Goal: Task Accomplishment & Management: Manage account settings

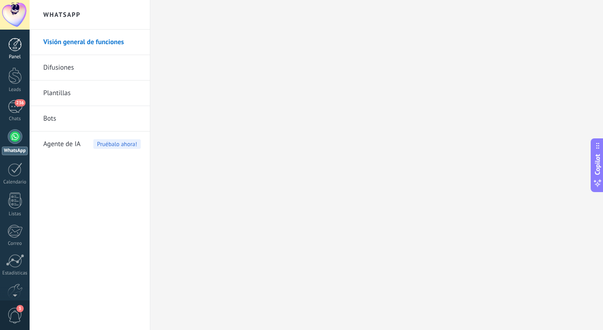
click at [14, 54] on div "Panel" at bounding box center [15, 57] width 26 height 6
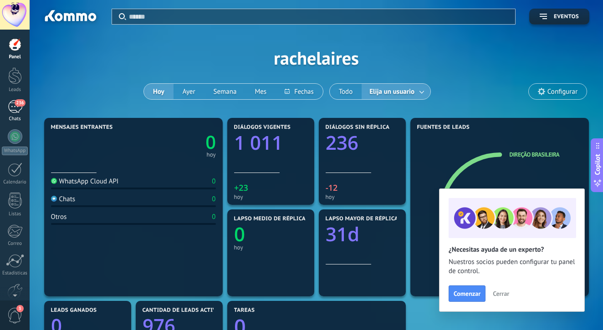
click at [15, 105] on span "236" at bounding box center [20, 102] width 10 height 7
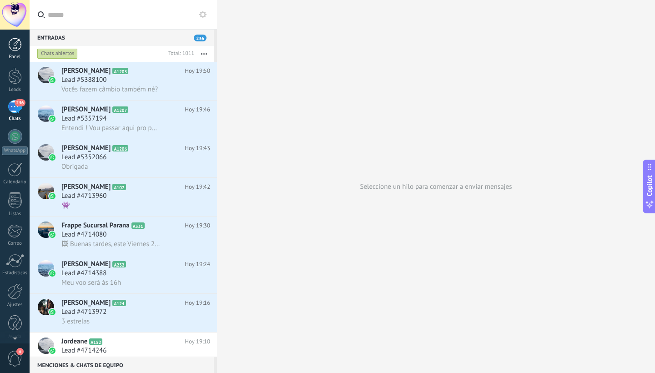
click at [12, 40] on div at bounding box center [15, 45] width 14 height 14
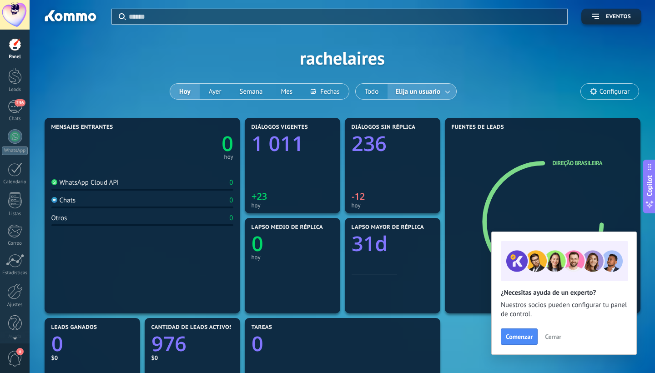
click at [555, 329] on span "Cerrar" at bounding box center [553, 337] width 16 height 6
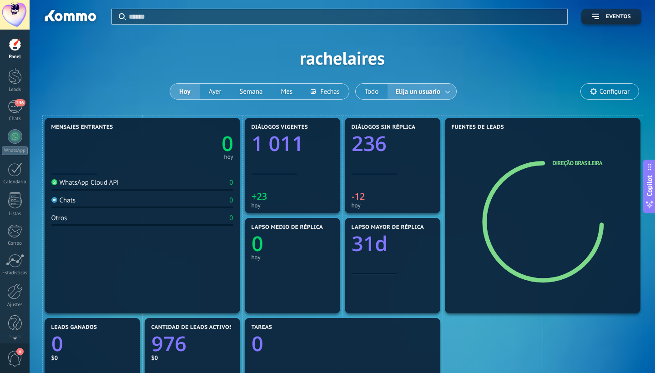
click at [602, 90] on span "Configurar" at bounding box center [615, 92] width 30 height 8
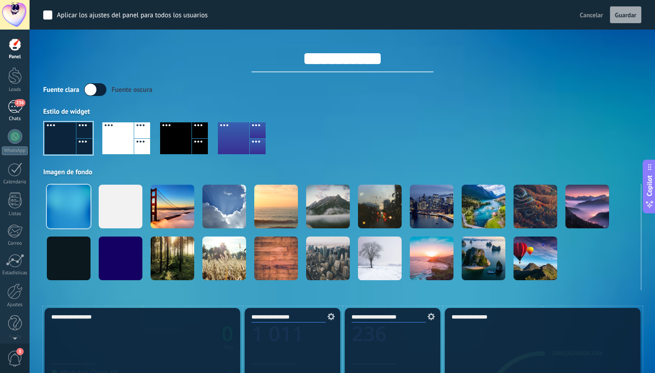
click at [12, 106] on div "236" at bounding box center [15, 106] width 15 height 13
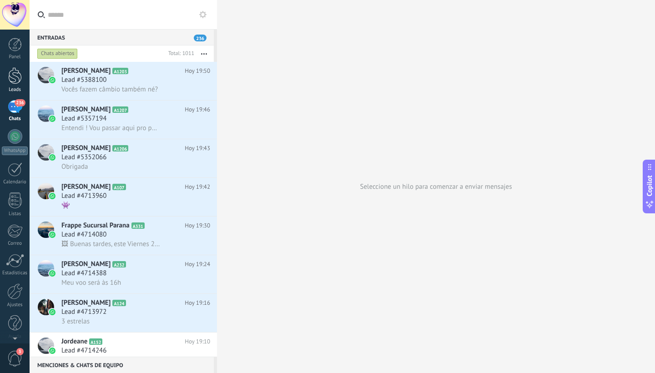
click at [12, 76] on div at bounding box center [15, 75] width 14 height 17
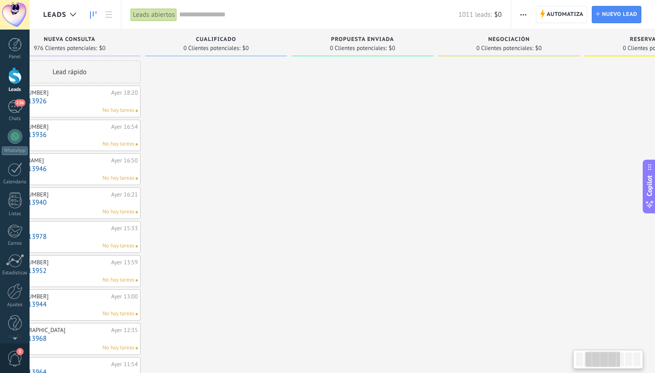
scroll to position [0, 205]
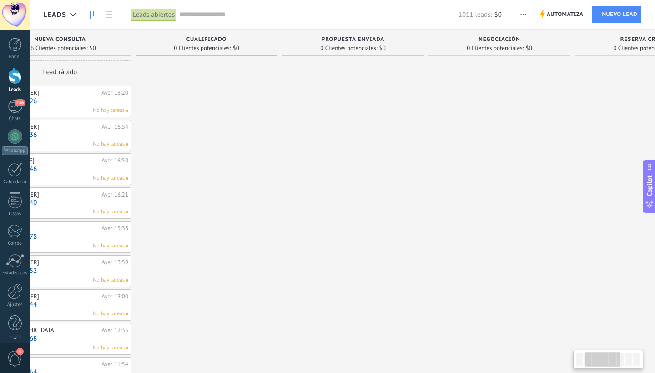
drag, startPoint x: 482, startPoint y: 80, endPoint x: 277, endPoint y: 118, distance: 208.8
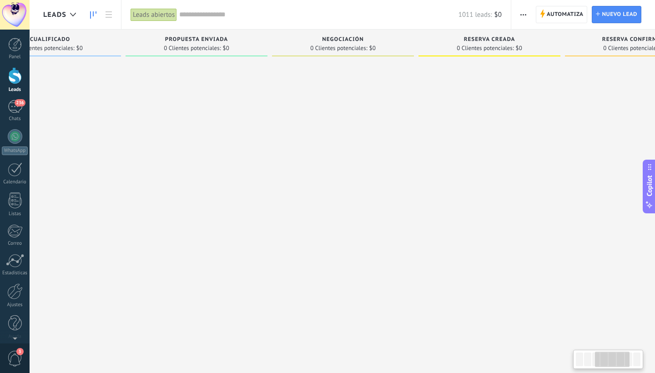
drag, startPoint x: 492, startPoint y: 97, endPoint x: 341, endPoint y: 111, distance: 151.2
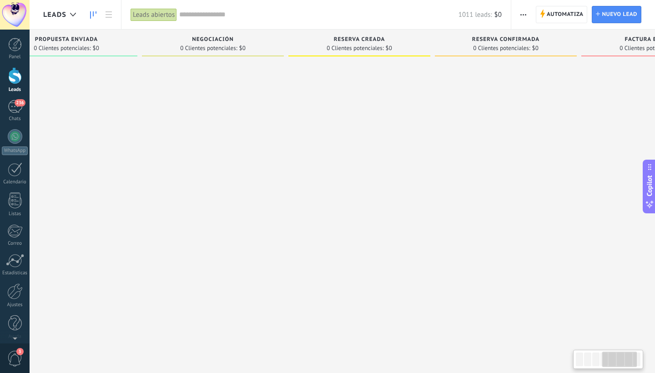
drag, startPoint x: 486, startPoint y: 112, endPoint x: 358, endPoint y: 120, distance: 128.1
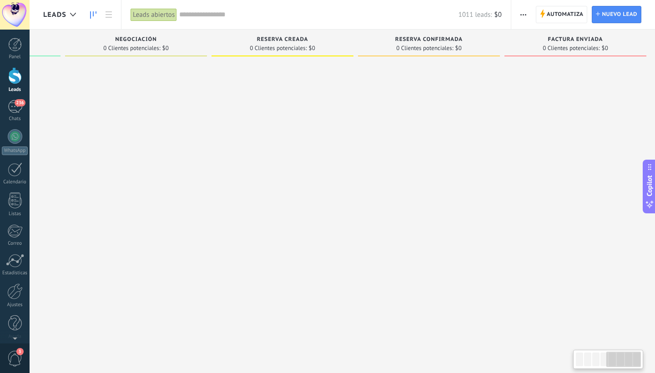
scroll to position [0, 569]
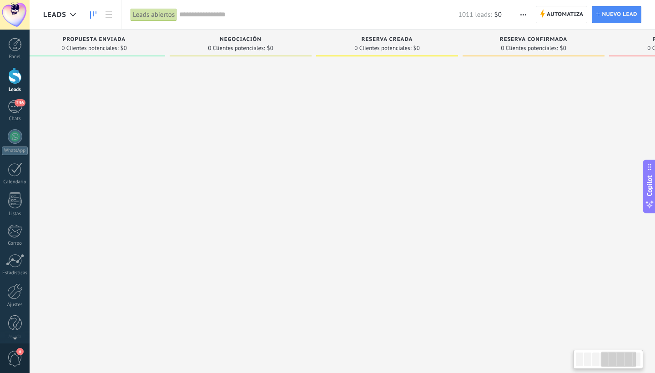
drag, startPoint x: 512, startPoint y: 95, endPoint x: 530, endPoint y: 122, distance: 31.6
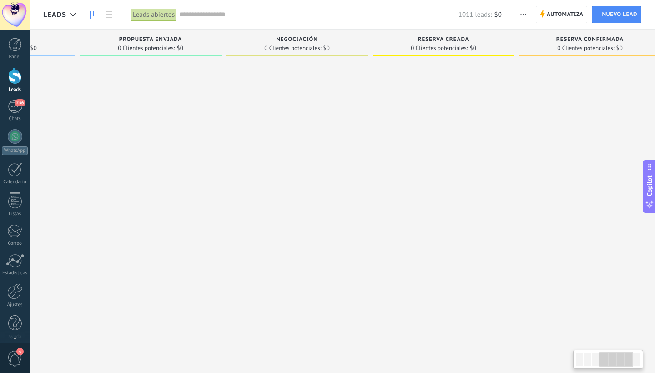
scroll to position [0, 392]
drag, startPoint x: 541, startPoint y: 122, endPoint x: 605, endPoint y: 124, distance: 64.2
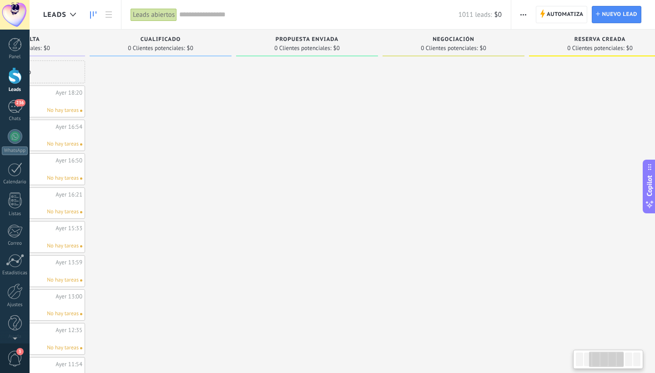
drag, startPoint x: 435, startPoint y: 108, endPoint x: 582, endPoint y: 122, distance: 147.7
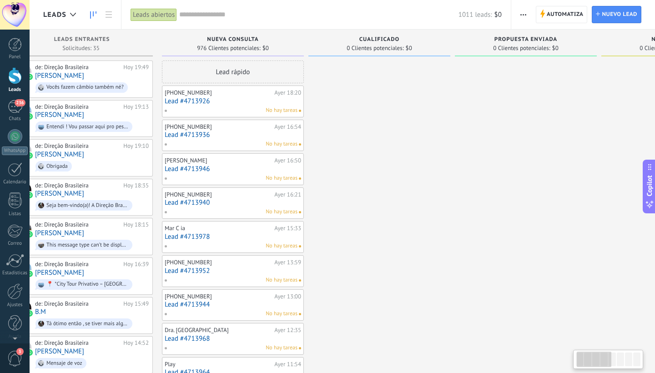
scroll to position [0, 31]
drag, startPoint x: 404, startPoint y: 123, endPoint x: 618, endPoint y: 146, distance: 215.5
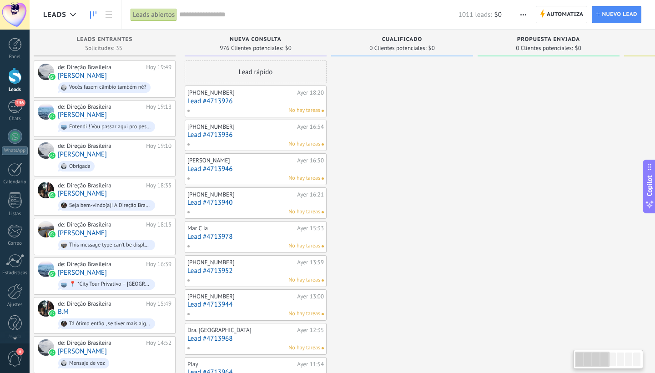
scroll to position [0, 0]
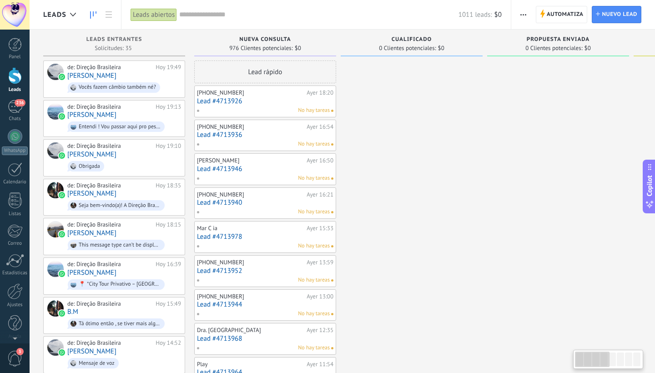
drag, startPoint x: 467, startPoint y: 139, endPoint x: 601, endPoint y: 152, distance: 134.0
click at [602, 17] on span "Nuevo lead" at bounding box center [619, 14] width 35 height 16
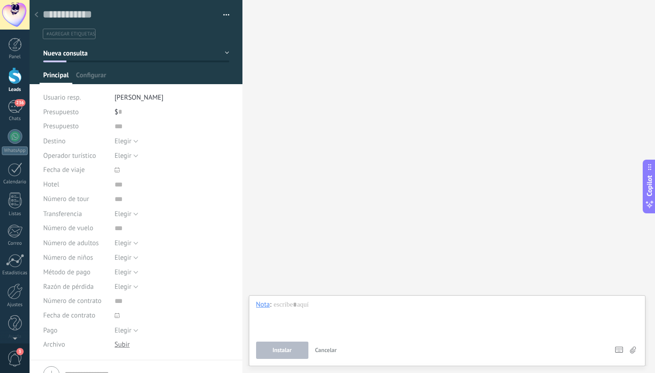
click at [38, 13] on div at bounding box center [36, 15] width 13 height 18
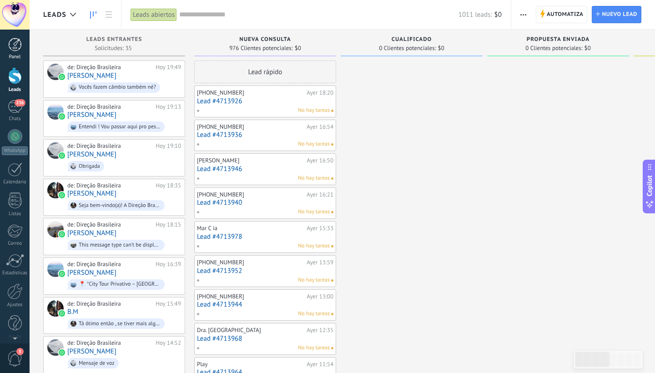
click at [13, 56] on div "Panel" at bounding box center [15, 57] width 26 height 6
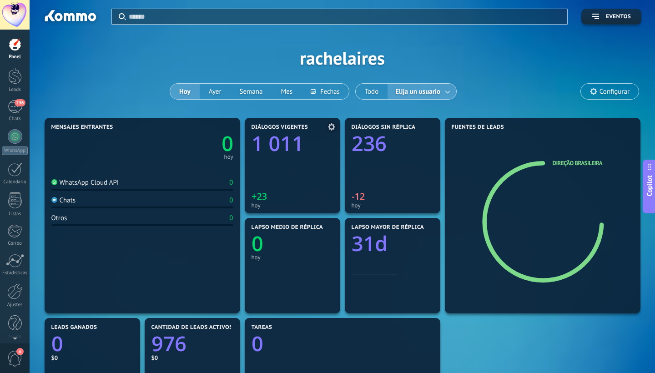
click at [268, 198] on icon "+23" at bounding box center [293, 195] width 82 height 9
click at [330, 125] on use at bounding box center [331, 126] width 7 height 7
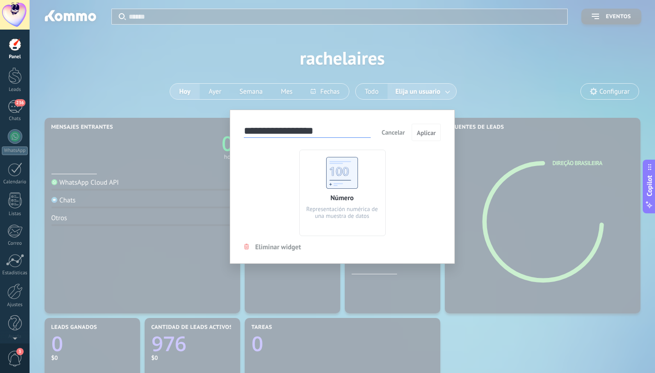
click at [390, 130] on span "Cancelar" at bounding box center [393, 132] width 23 height 8
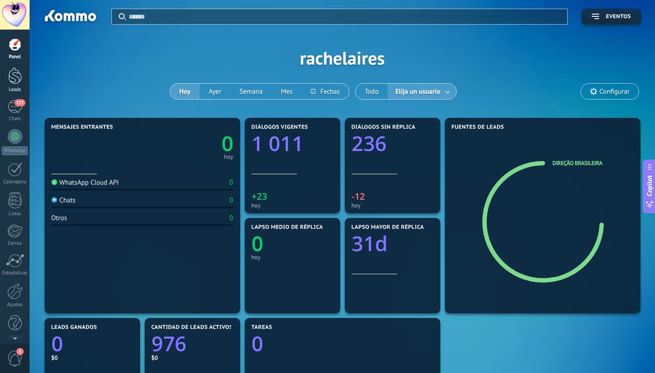
click at [19, 78] on div at bounding box center [15, 75] width 14 height 17
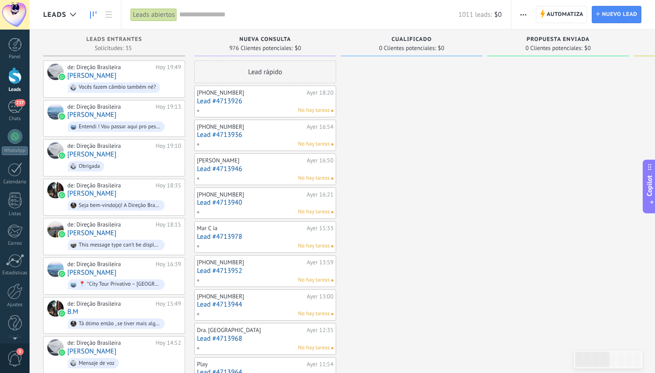
click at [286, 73] on div "Lead rápido" at bounding box center [265, 72] width 142 height 23
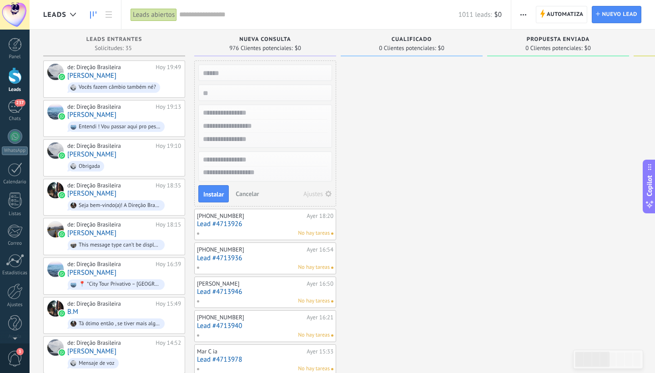
click at [251, 194] on span "Cancelar" at bounding box center [247, 194] width 23 height 8
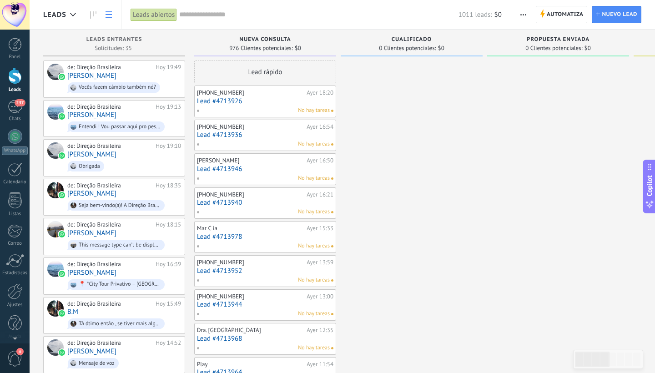
click at [110, 13] on icon at bounding box center [109, 14] width 6 height 6
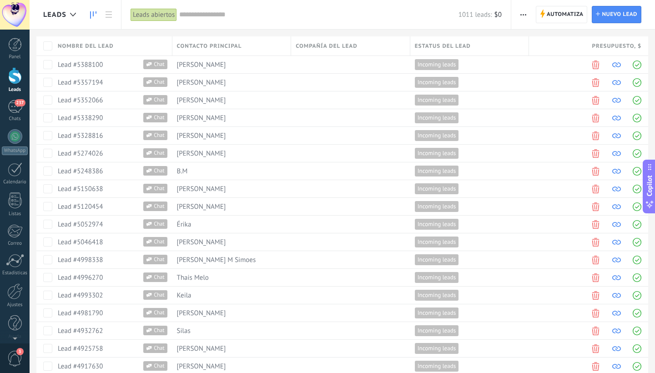
click at [93, 15] on use at bounding box center [93, 14] width 6 height 7
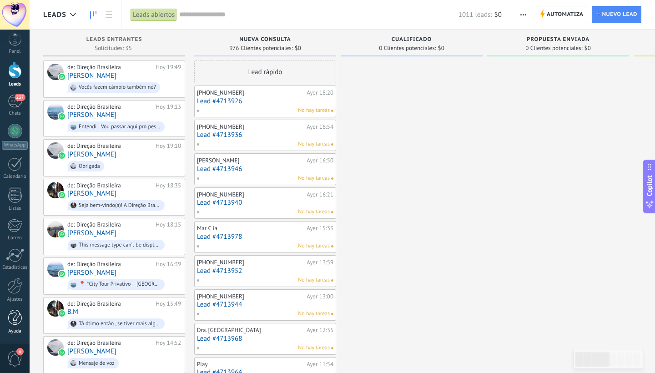
scroll to position [5, 0]
click at [15, 292] on div at bounding box center [14, 286] width 15 height 16
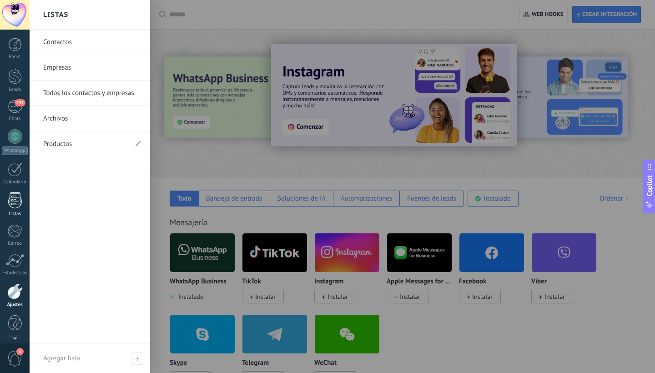
click at [16, 205] on div at bounding box center [15, 200] width 14 height 16
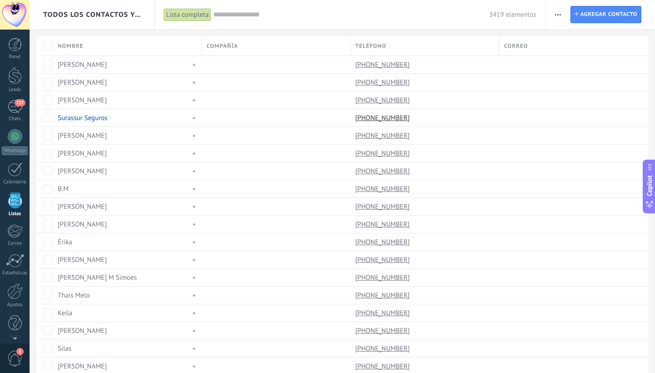
scroll to position [5, 0]
click at [16, 164] on div at bounding box center [15, 164] width 15 height 14
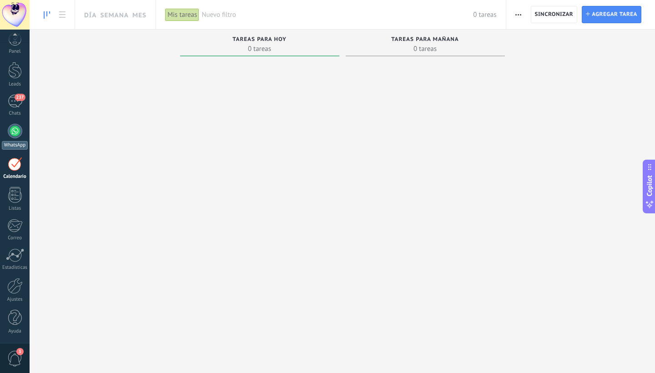
click at [15, 139] on link "WhatsApp" at bounding box center [15, 137] width 30 height 26
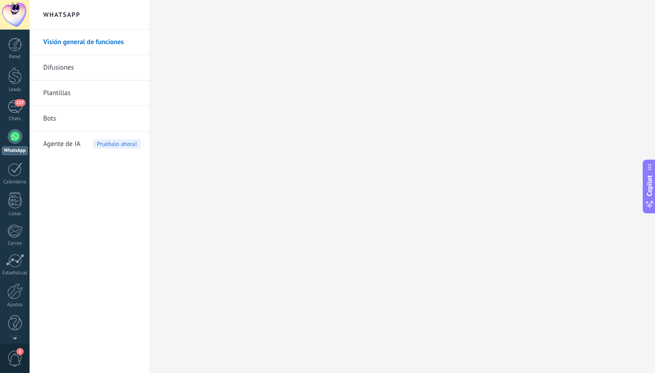
click at [60, 69] on link "Difusiones" at bounding box center [91, 67] width 97 height 25
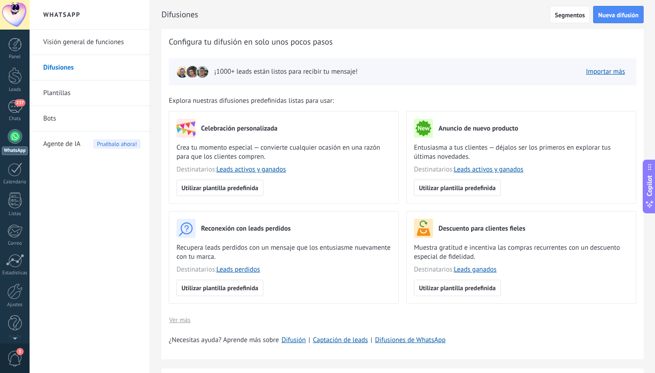
click at [55, 91] on link "Plantillas" at bounding box center [91, 93] width 97 height 25
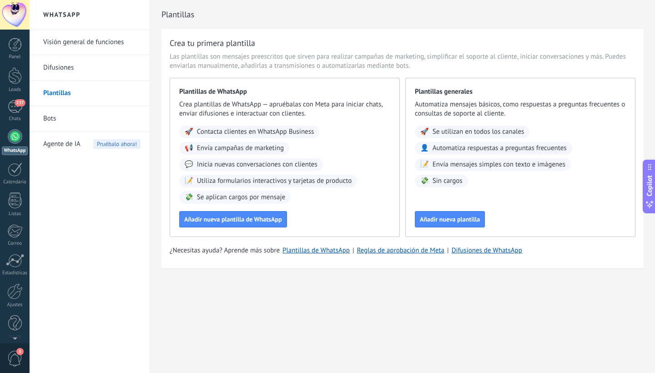
click at [59, 68] on link "Difusiones" at bounding box center [91, 67] width 97 height 25
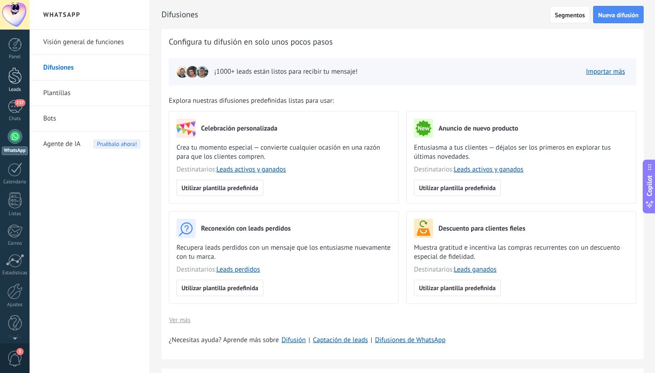
click at [15, 79] on div at bounding box center [15, 75] width 14 height 17
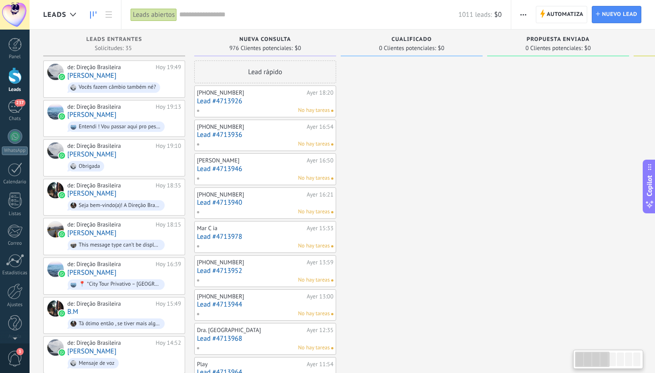
click at [11, 329] on span "3" at bounding box center [14, 359] width 15 height 16
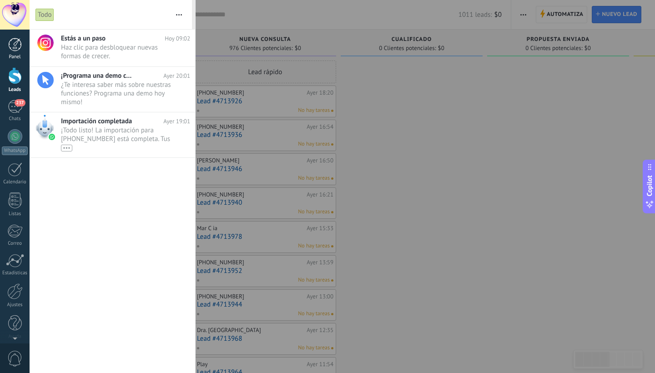
click at [18, 52] on link "Panel" at bounding box center [15, 49] width 30 height 22
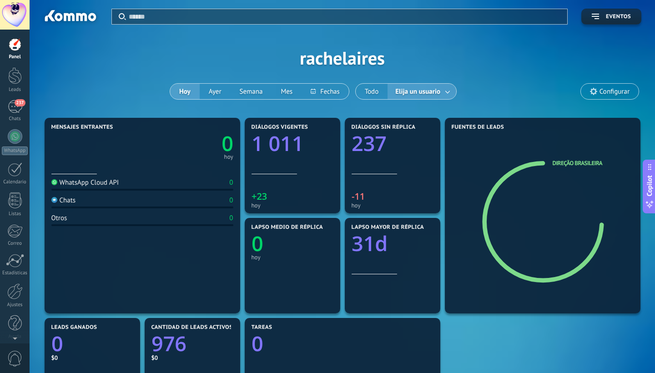
click at [602, 92] on span "Configurar" at bounding box center [615, 92] width 30 height 8
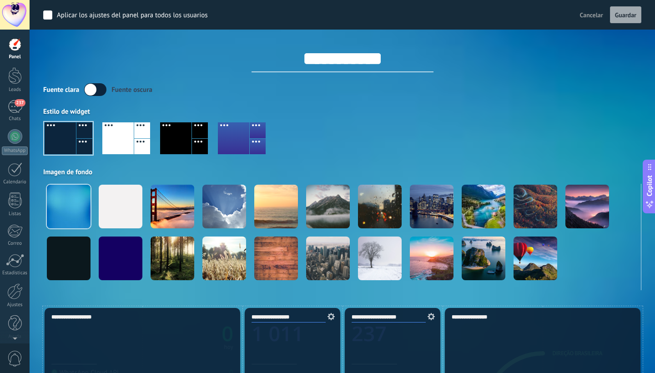
click at [13, 48] on div at bounding box center [15, 45] width 14 height 14
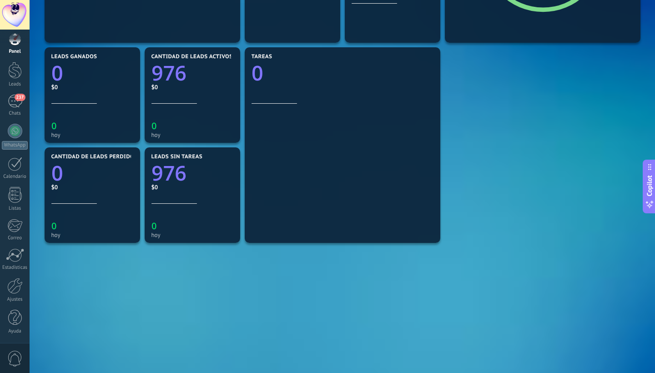
scroll to position [271, 0]
click at [16, 293] on div at bounding box center [14, 286] width 15 height 16
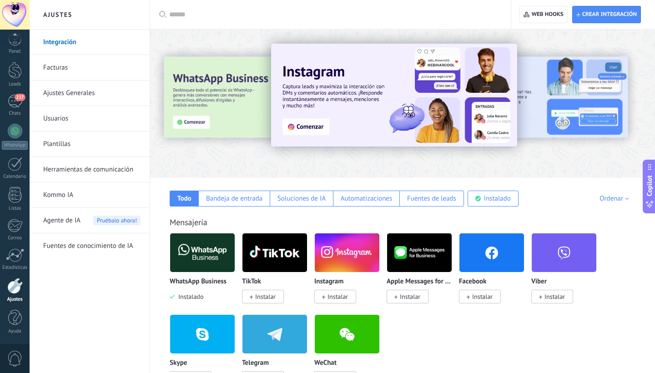
click at [64, 121] on link "Usuarios" at bounding box center [91, 118] width 97 height 25
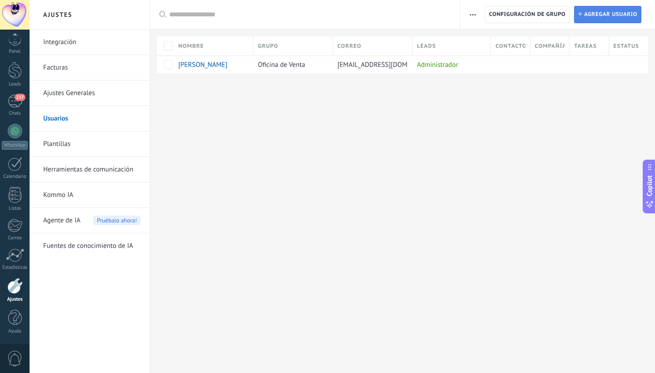
click at [602, 12] on span "Agregar usuario" at bounding box center [610, 14] width 53 height 16
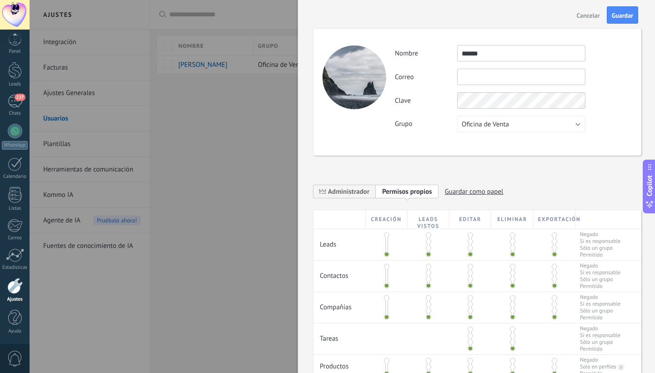
click at [422, 137] on div "Actividad Nombre ****** Correo No puedes editar este correo porque el usuario t…" at bounding box center [478, 92] width 328 height 127
click at [564, 142] on div "Actividad Nombre ****** Correo No puedes editar este correo porque el usuario t…" at bounding box center [478, 92] width 328 height 127
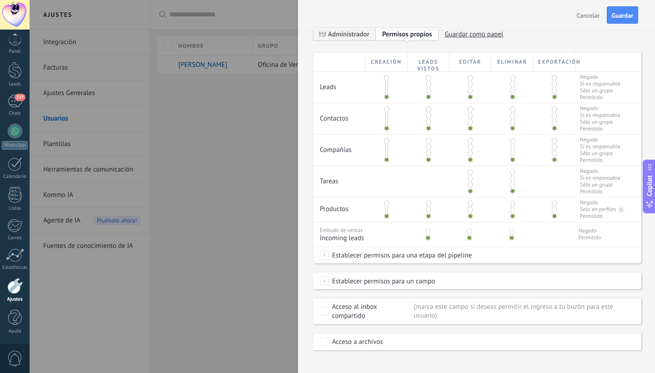
scroll to position [159, 0]
click at [231, 208] on div at bounding box center [327, 186] width 655 height 373
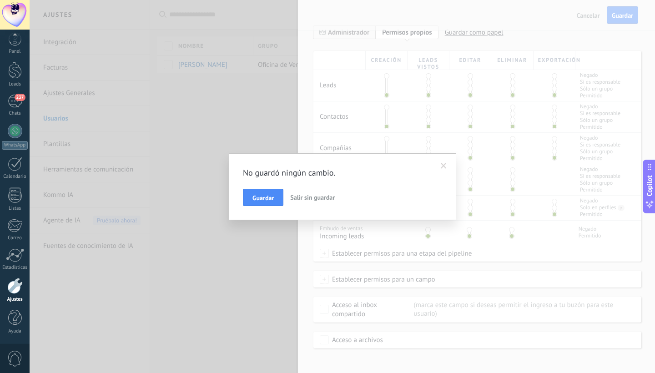
drag, startPoint x: 270, startPoint y: 200, endPoint x: 254, endPoint y: 246, distance: 48.6
click at [254, 248] on div "No guardó ningún cambio. Guardar Salir sin guardar" at bounding box center [343, 186] width 626 height 373
click at [444, 168] on span at bounding box center [444, 166] width 6 height 6
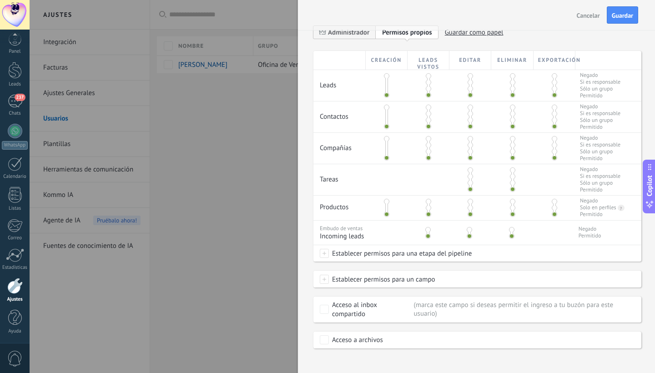
click at [274, 180] on div at bounding box center [327, 186] width 655 height 373
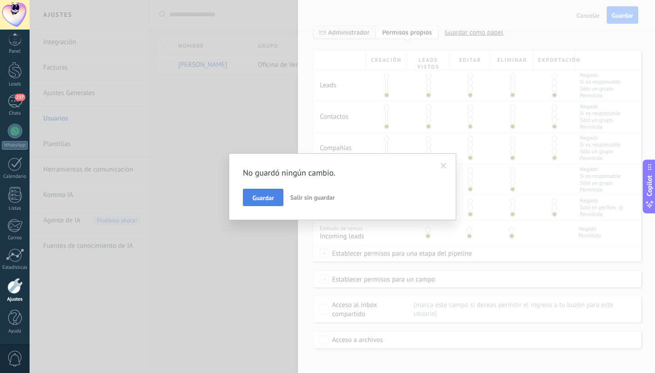
click at [262, 197] on span "Guardar" at bounding box center [263, 198] width 21 height 6
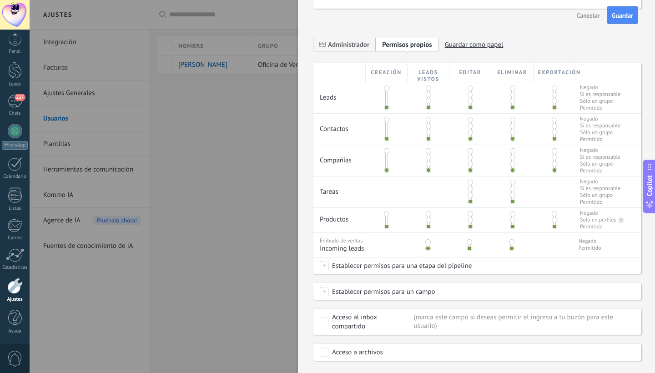
scroll to position [0, 0]
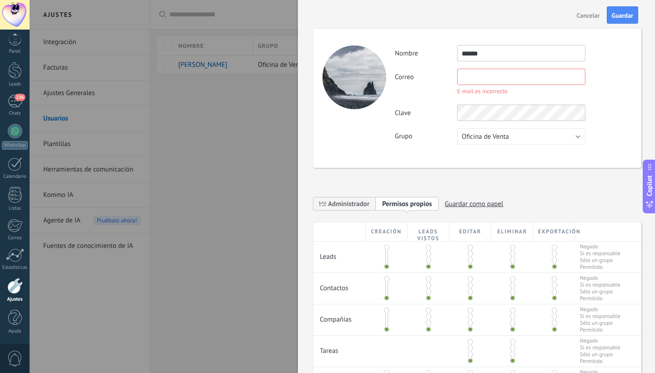
drag, startPoint x: 507, startPoint y: 51, endPoint x: 439, endPoint y: 52, distance: 68.3
click at [440, 54] on div "Nombre ******" at bounding box center [513, 53] width 237 height 16
type input "******"
click at [467, 78] on input "text" at bounding box center [521, 77] width 128 height 16
paste input "**********"
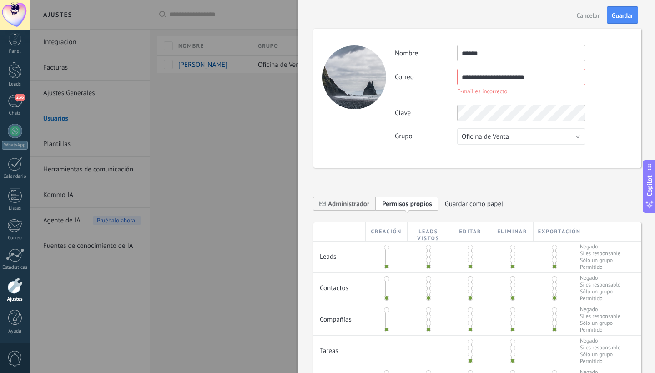
type input "**********"
click at [479, 115] on div "**********" at bounding box center [513, 95] width 237 height 100
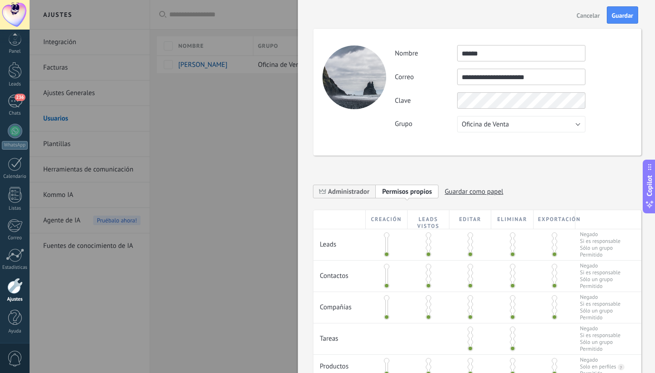
click at [529, 124] on div "**********" at bounding box center [513, 88] width 237 height 87
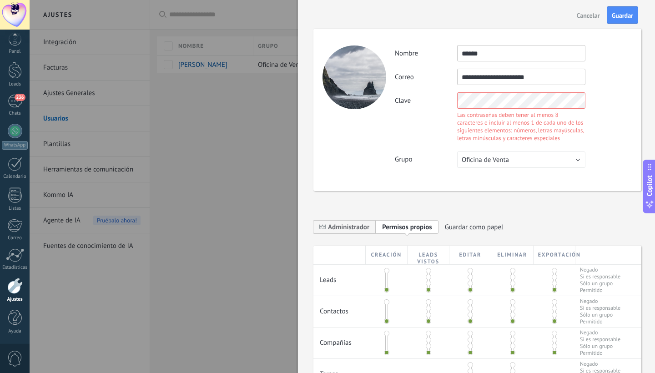
click at [535, 164] on button "Oficina de Venta" at bounding box center [521, 160] width 128 height 16
click at [536, 163] on span "Oficina de Venta" at bounding box center [517, 160] width 131 height 9
click at [601, 131] on div "Clave Las contraseñas deben tener al menos 8 caracteres e incluir al menos 1 de…" at bounding box center [513, 118] width 237 height 52
click at [590, 142] on div "Clave Las contraseñas deben tener al menos 8 caracteres e incluir al menos 1 de…" at bounding box center [513, 118] width 237 height 52
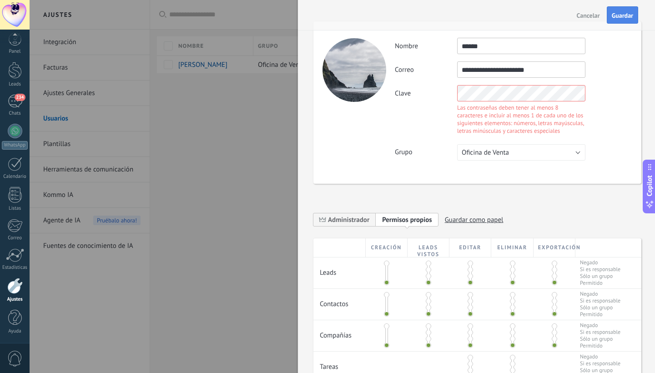
click at [602, 17] on span "Guardar" at bounding box center [622, 15] width 21 height 6
click at [602, 116] on div "Clave Las contraseñas deben tener al menos 8 caracteres e incluir al menos 1 de…" at bounding box center [513, 111] width 237 height 52
click at [602, 16] on span "Guardar" at bounding box center [622, 15] width 21 height 6
click at [449, 96] on div "Clave Las contraseñas deben tener al menos 8 caracteres e incluir al menos 1 de…" at bounding box center [513, 111] width 237 height 52
click at [602, 12] on span "Guardar" at bounding box center [622, 15] width 21 height 6
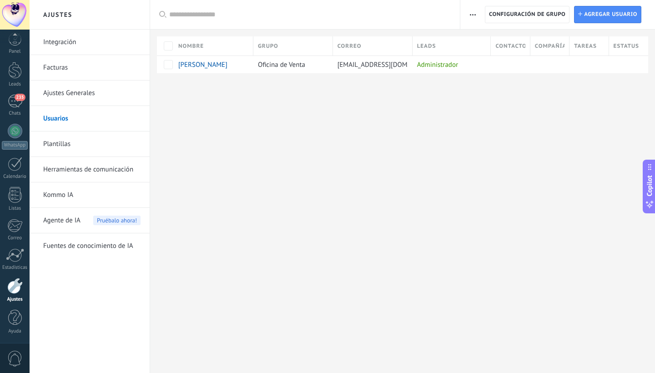
scroll to position [0, 0]
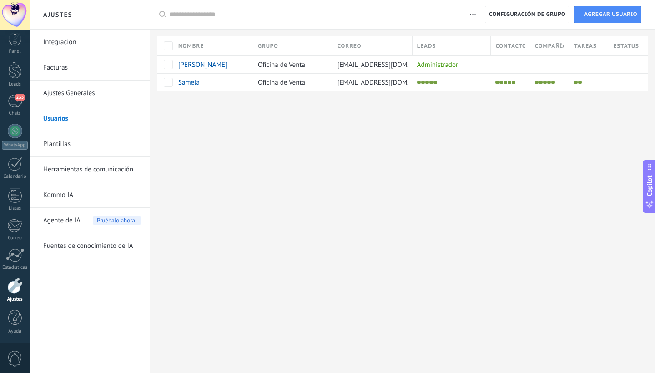
scroll to position [61, 0]
click at [602, 15] on span "Agregar usuario" at bounding box center [610, 14] width 53 height 16
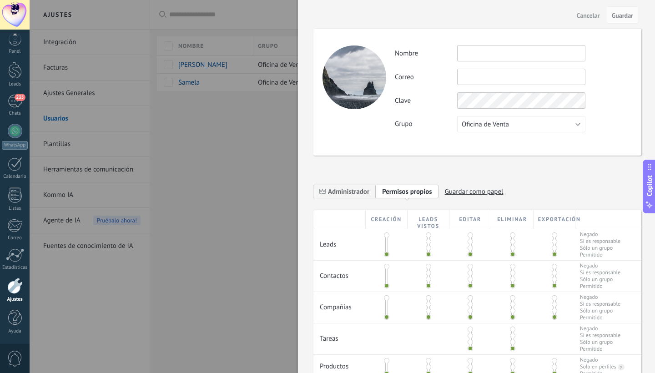
paste input "**********"
type input "**********"
type input "******"
click at [602, 12] on span "Guardar" at bounding box center [622, 15] width 21 height 6
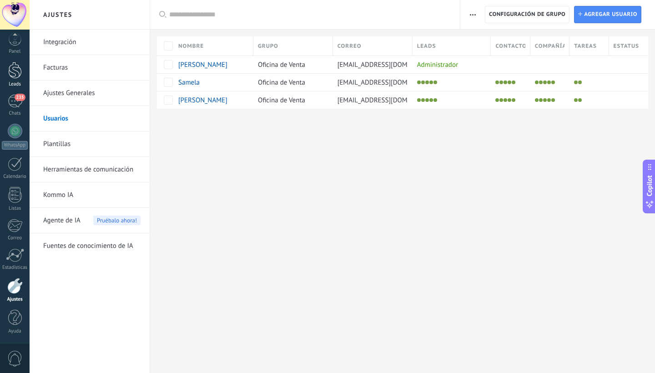
click at [16, 68] on div at bounding box center [15, 70] width 14 height 17
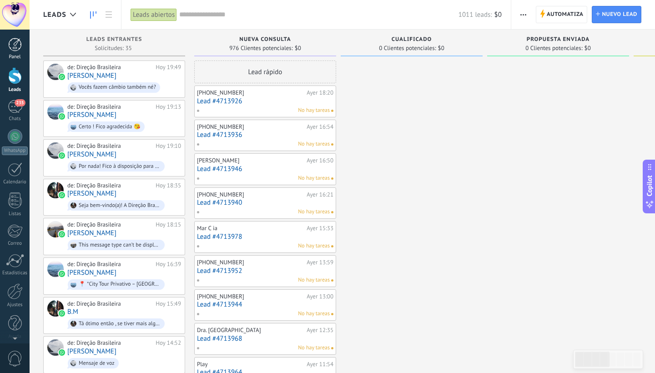
click at [10, 48] on div at bounding box center [15, 45] width 14 height 14
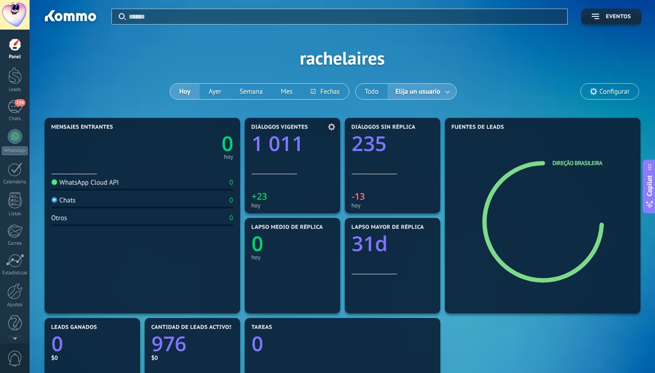
click at [330, 128] on use at bounding box center [331, 126] width 7 height 7
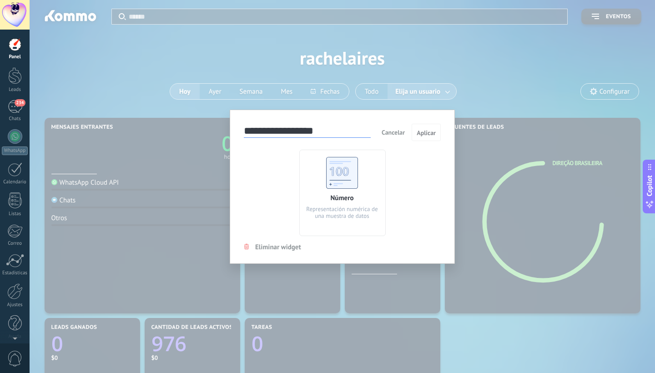
click at [523, 200] on div "**********" at bounding box center [343, 186] width 626 height 373
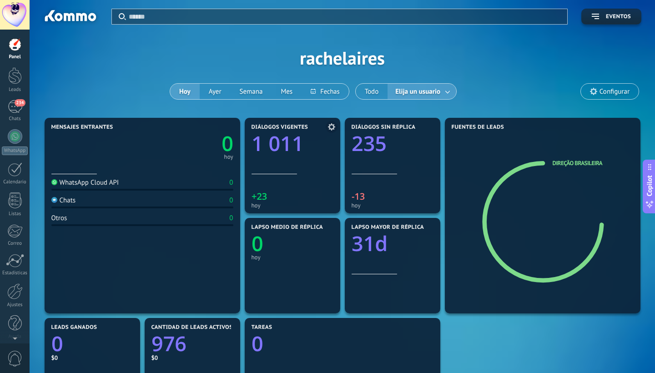
click at [294, 181] on div "+23 hoy" at bounding box center [293, 191] width 82 height 35
click at [313, 149] on icon "1 011" at bounding box center [293, 141] width 82 height 20
click at [9, 106] on div "234" at bounding box center [15, 106] width 15 height 13
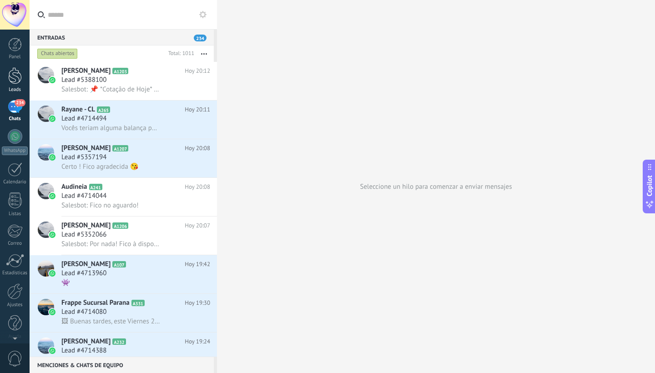
click at [13, 78] on div at bounding box center [15, 75] width 14 height 17
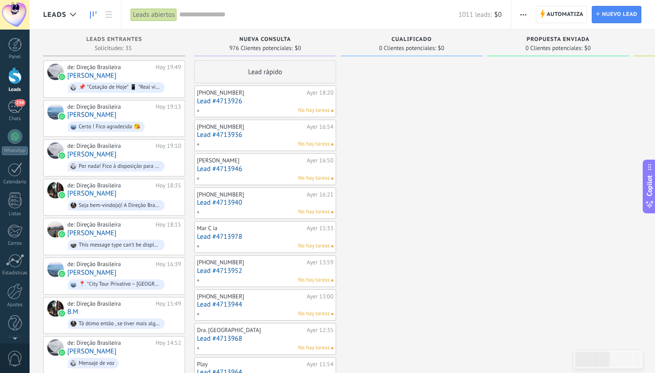
click at [302, 101] on link "Lead #4713926" at bounding box center [265, 101] width 137 height 8
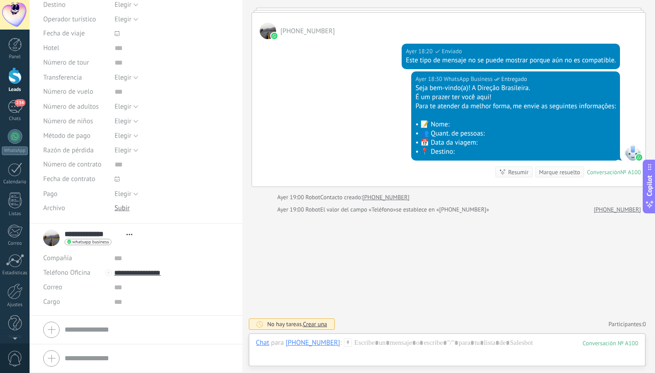
scroll to position [140, 0]
click at [50, 329] on div at bounding box center [136, 358] width 186 height 23
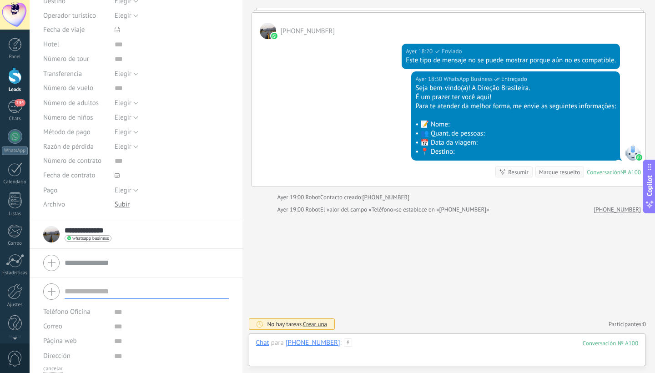
click at [377, 329] on div at bounding box center [447, 352] width 383 height 27
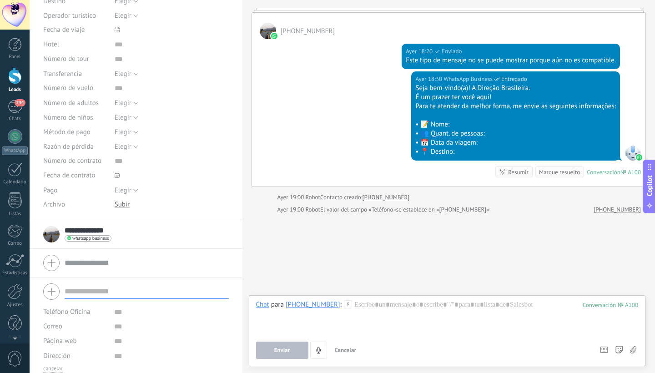
click at [347, 303] on icon at bounding box center [348, 304] width 8 height 8
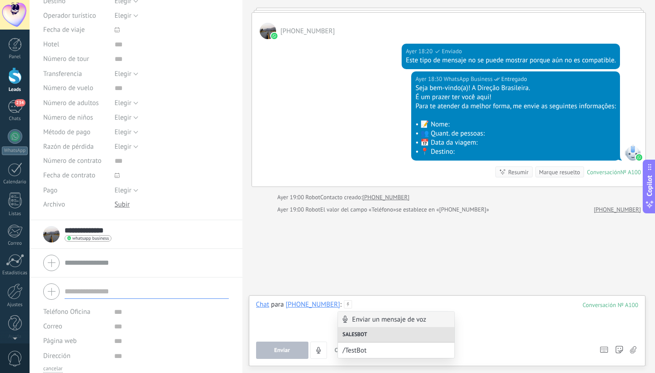
click at [371, 305] on div at bounding box center [447, 317] width 383 height 35
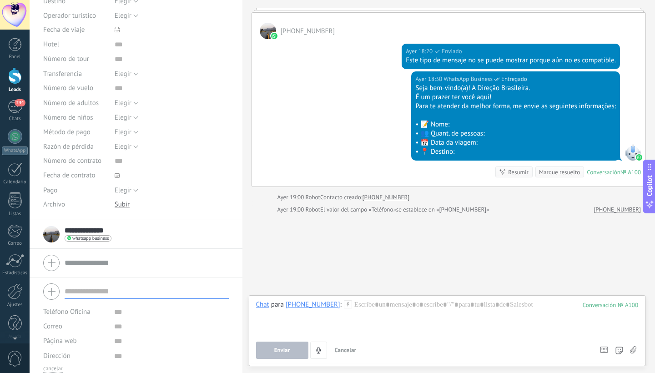
click at [16, 16] on div at bounding box center [15, 15] width 30 height 30
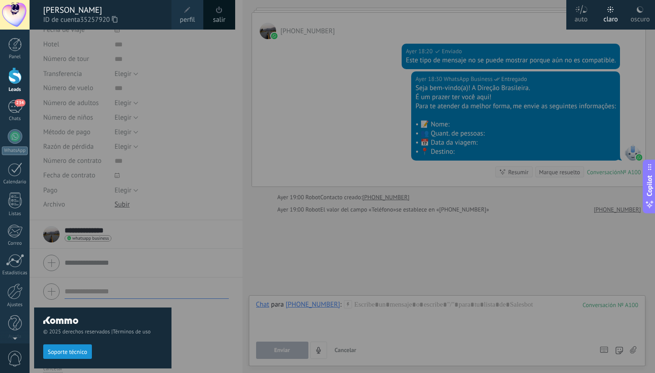
scroll to position [0, 0]
click at [602, 12] on icon at bounding box center [611, 9] width 6 height 6
click at [19, 102] on span "234" at bounding box center [20, 102] width 10 height 7
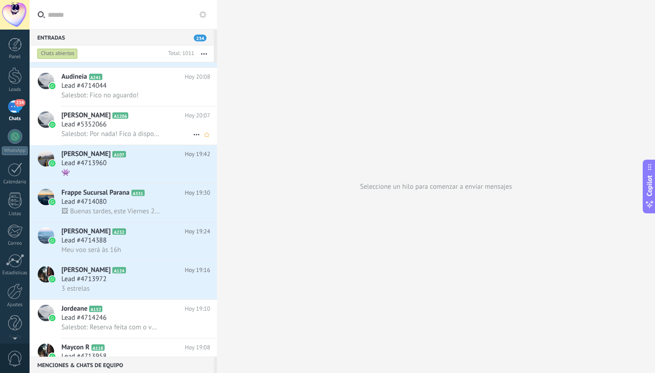
scroll to position [114, 0]
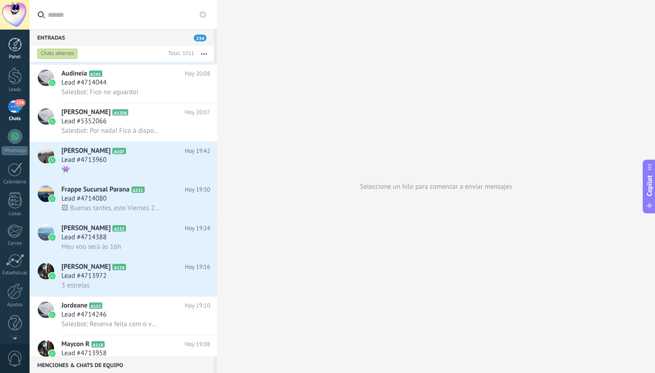
click at [12, 49] on div at bounding box center [15, 45] width 14 height 14
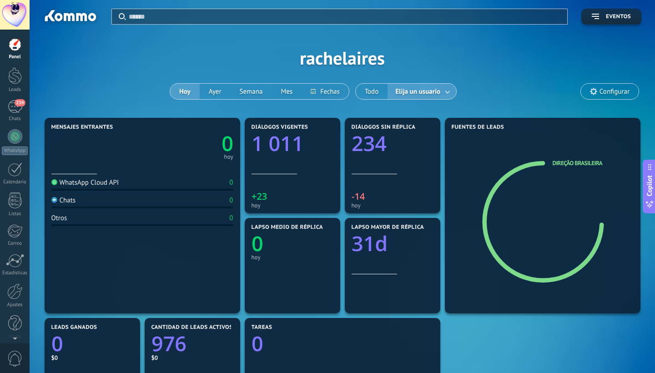
click at [549, 322] on div "Mensajes entrantes 0 hoy WhatsApp Cloud API 0 Chats 0 Otros 0 Diálogos vigentes…" at bounding box center [342, 366] width 601 height 501
click at [558, 289] on div "Fuentes de leads Direção Brasileira" at bounding box center [543, 216] width 196 height 196
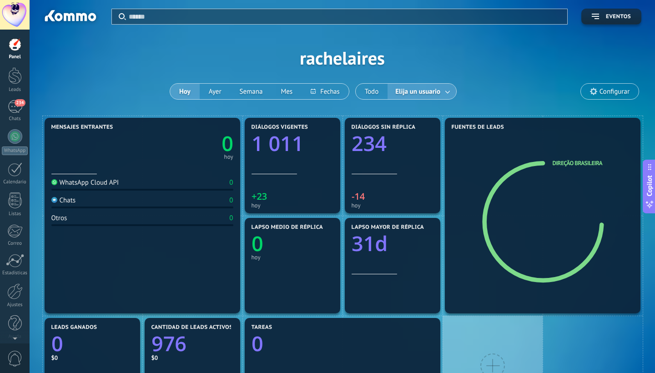
click at [525, 329] on div at bounding box center [493, 366] width 100 height 100
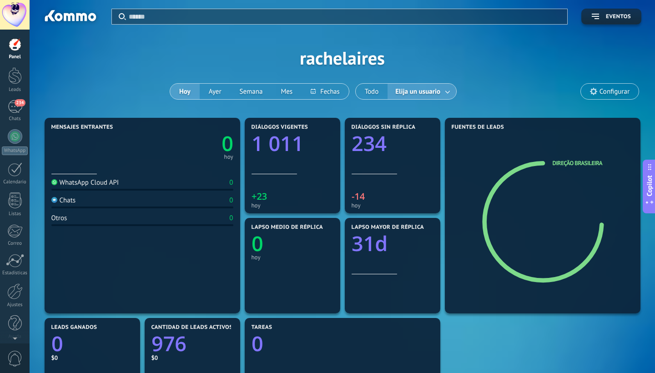
click at [469, 329] on div "Mensajes entrantes 0 hoy WhatsApp Cloud API 0 Chats 0 Otros 0 Diálogos vigentes…" at bounding box center [342, 366] width 601 height 501
click at [433, 324] on icon at bounding box center [431, 327] width 7 height 7
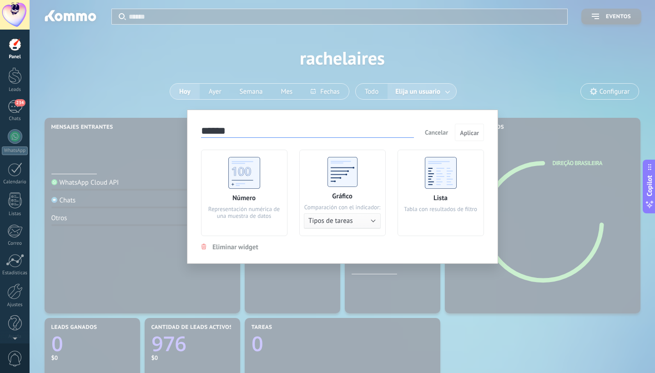
click at [466, 329] on div "****** Cancelar Aplicar Número Representación numérica de una muestra de datos …" at bounding box center [343, 186] width 626 height 373
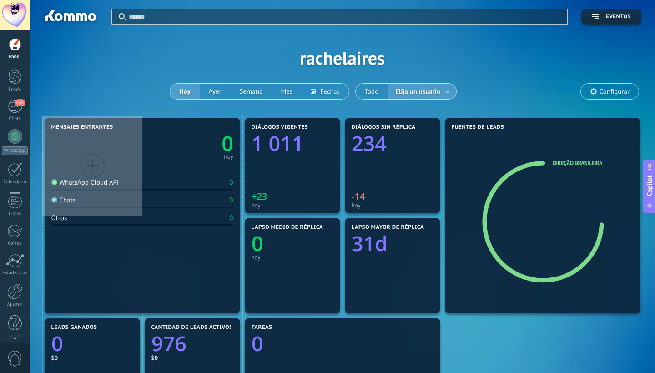
click at [10, 49] on div at bounding box center [15, 45] width 14 height 14
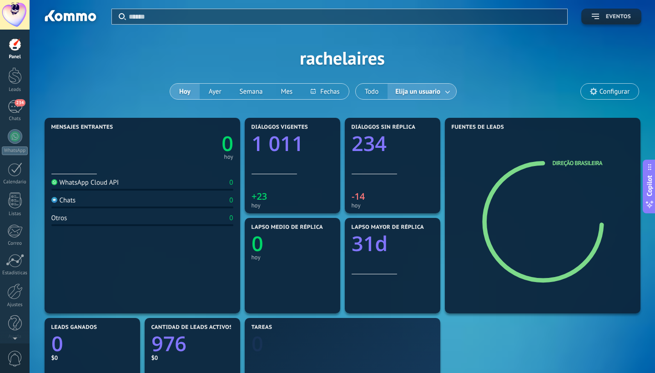
click at [593, 15] on icon "button" at bounding box center [595, 16] width 7 height 5
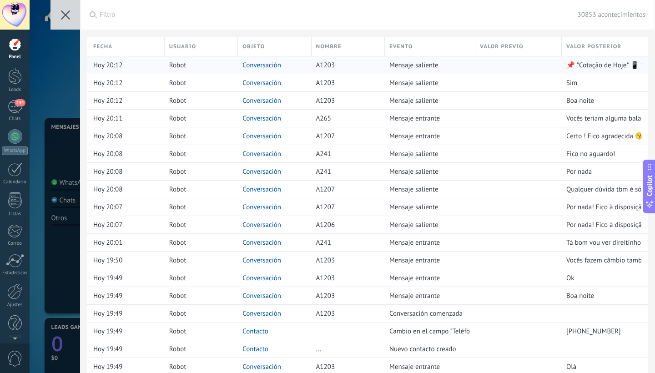
click at [335, 66] on div "A1203" at bounding box center [346, 64] width 69 height 17
click at [329, 64] on span "A1203" at bounding box center [325, 65] width 19 height 9
click at [257, 64] on link "Conversación" at bounding box center [262, 65] width 39 height 9
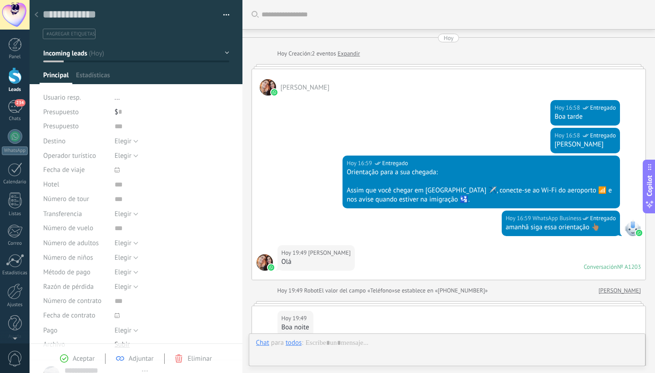
type textarea "**********"
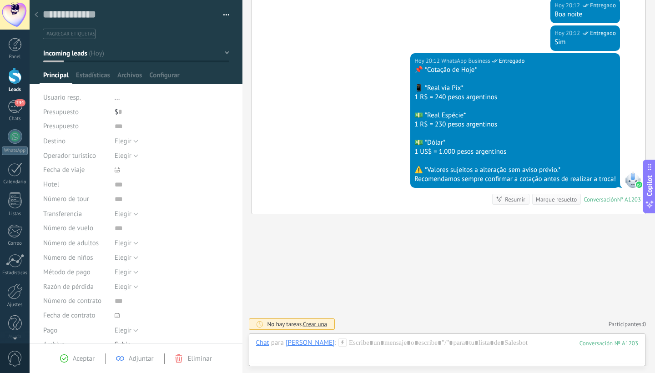
click at [37, 15] on icon at bounding box center [37, 14] width 4 height 5
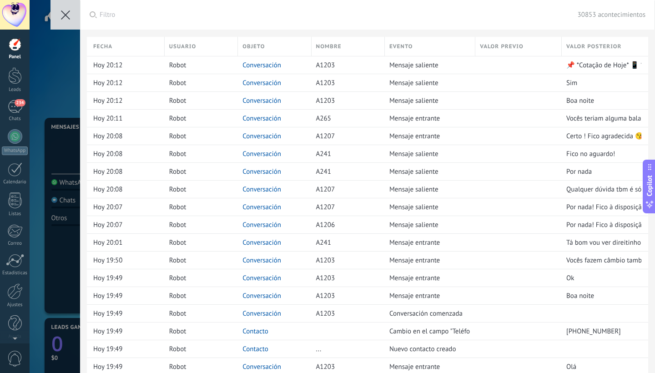
click at [65, 13] on icon at bounding box center [65, 14] width 9 height 9
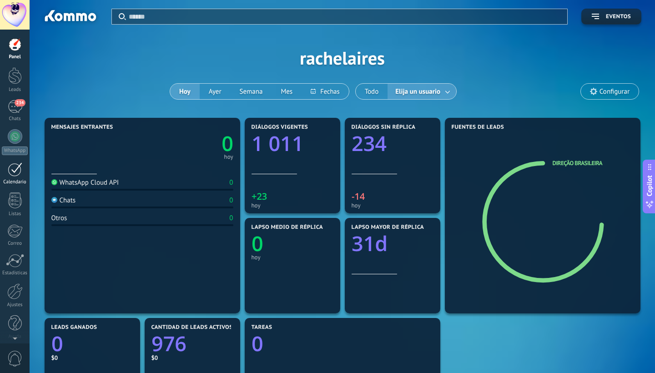
click at [15, 173] on div at bounding box center [15, 169] width 15 height 14
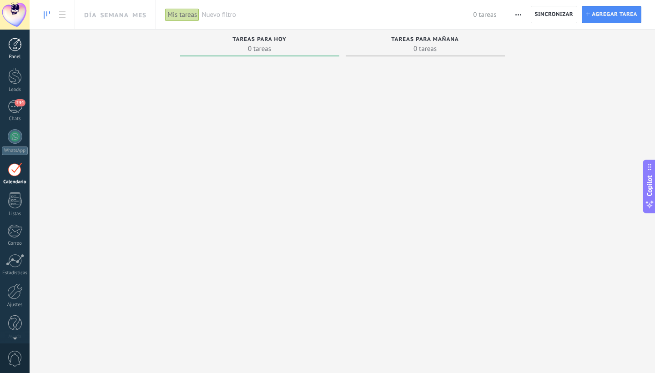
click at [15, 49] on div at bounding box center [15, 45] width 14 height 14
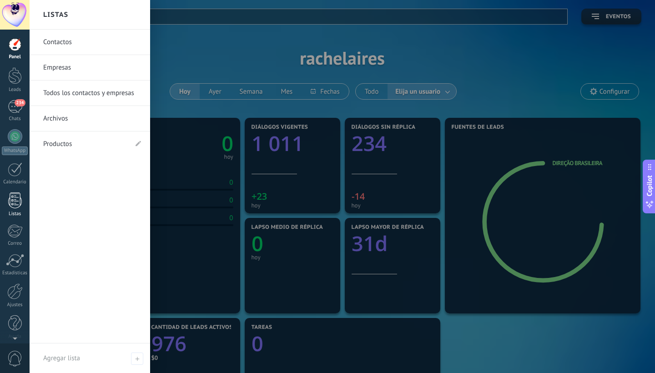
click at [15, 200] on div at bounding box center [15, 200] width 14 height 16
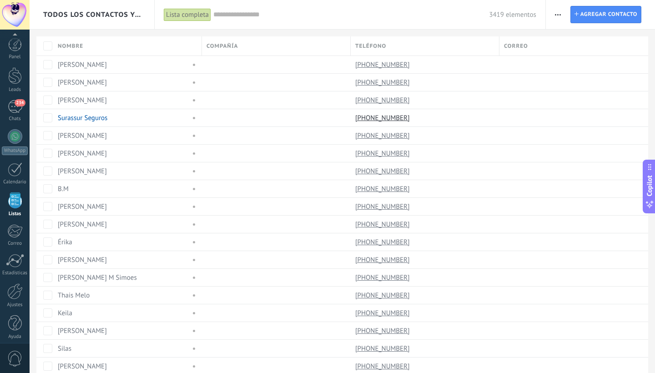
scroll to position [5, 0]
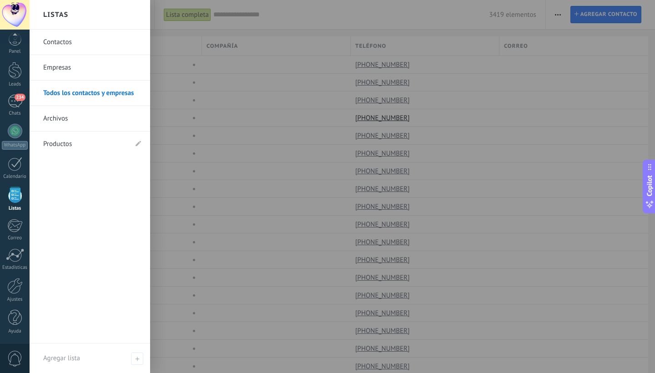
click at [15, 194] on div at bounding box center [15, 195] width 14 height 16
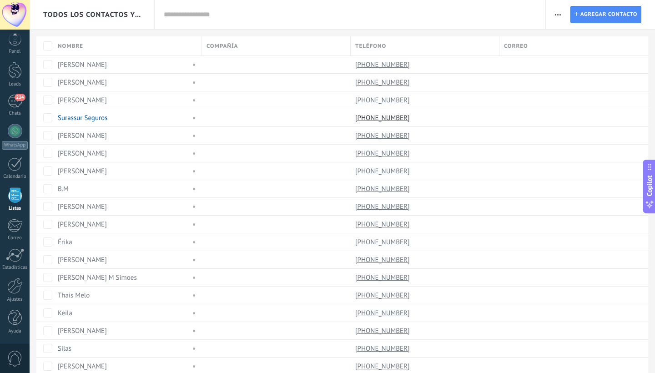
click at [15, 194] on div at bounding box center [15, 195] width 14 height 16
click at [12, 197] on div at bounding box center [15, 195] width 14 height 16
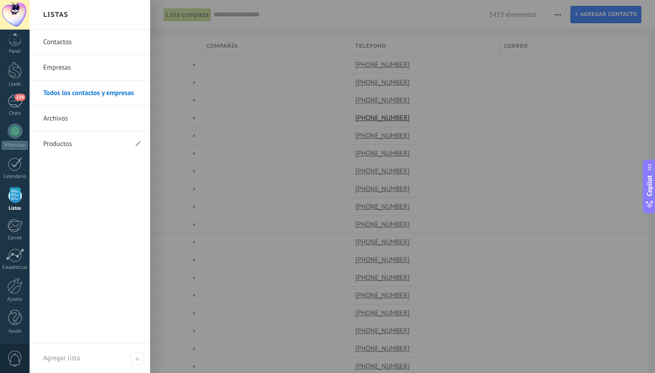
click at [62, 120] on link "Archivos" at bounding box center [92, 118] width 98 height 25
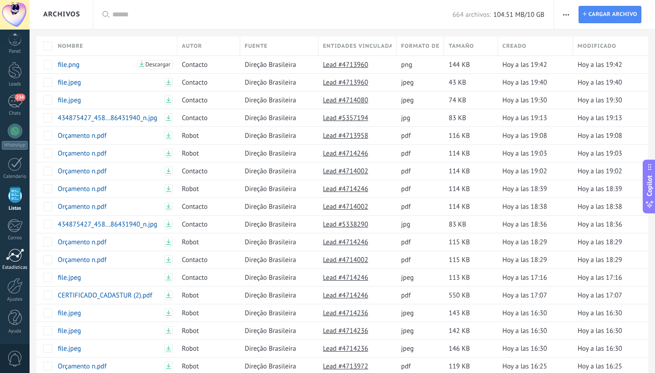
click at [16, 257] on div at bounding box center [15, 255] width 18 height 14
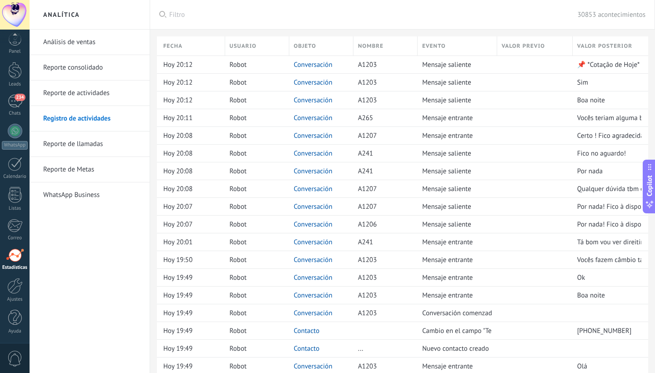
click at [15, 258] on div at bounding box center [15, 255] width 18 height 14
click at [19, 287] on div at bounding box center [14, 286] width 15 height 16
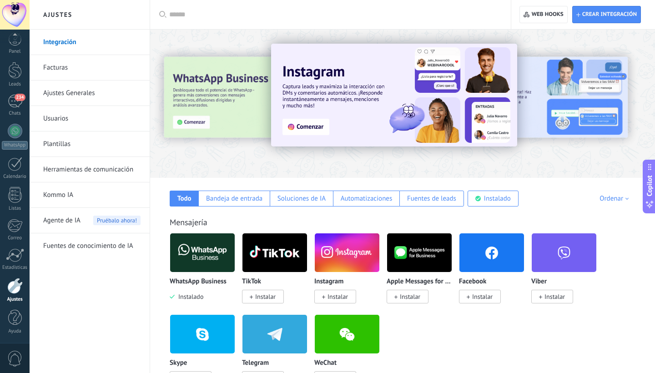
click at [337, 292] on span "Instalar" at bounding box center [335, 297] width 42 height 14
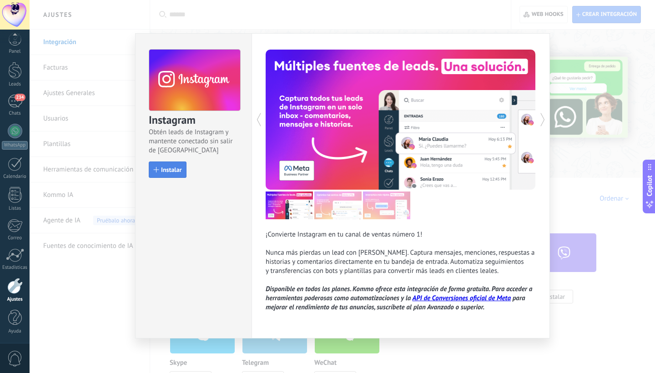
click at [169, 169] on span "Instalar" at bounding box center [171, 170] width 20 height 6
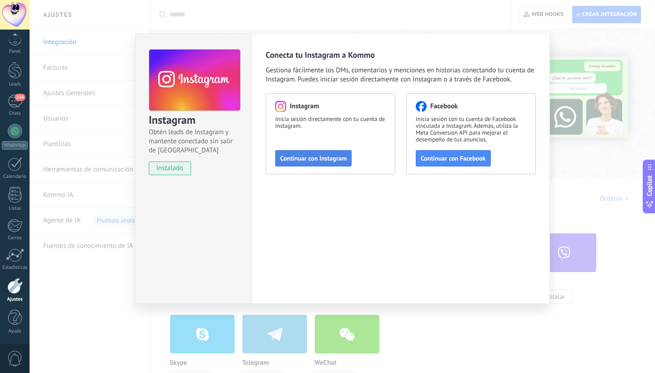
click at [325, 157] on span "Continuar con Instagram" at bounding box center [313, 158] width 66 height 6
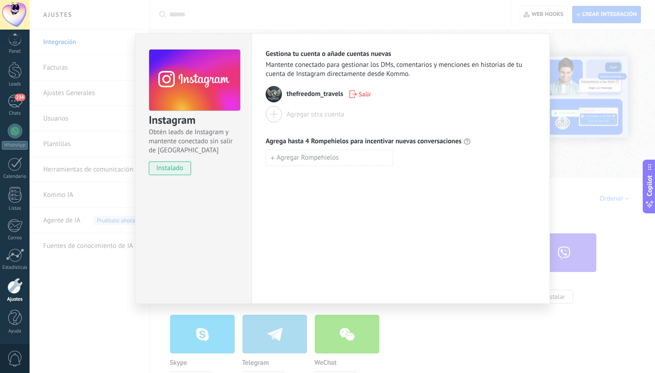
click at [357, 93] on icon "button" at bounding box center [353, 94] width 8 height 8
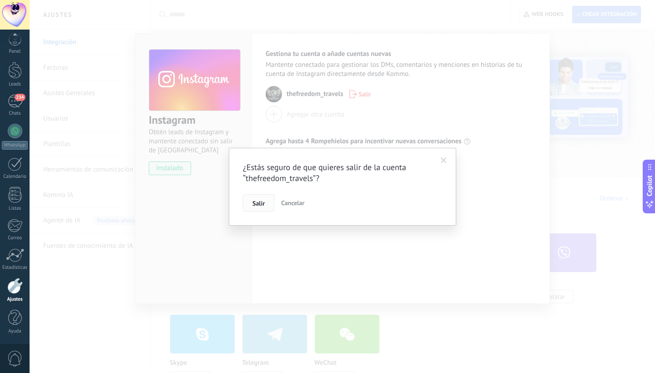
click at [259, 203] on span "Salir" at bounding box center [259, 203] width 12 height 6
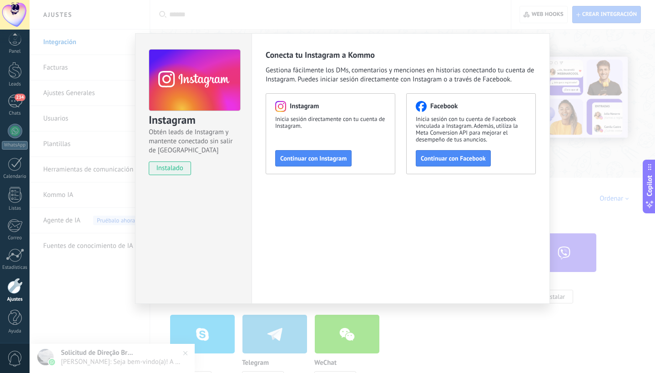
click at [172, 171] on span "instalado" at bounding box center [169, 169] width 41 height 14
click at [314, 159] on span "Continuar con Instagram" at bounding box center [313, 158] width 66 height 6
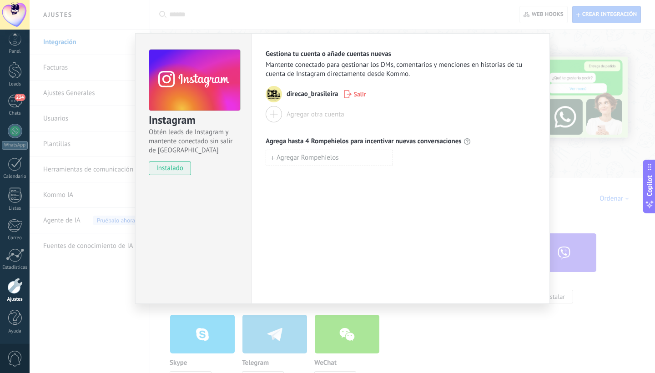
click at [88, 288] on div "Instagram Obtén leads de Instagram y mantente conectado sin salir de Kommo inst…" at bounding box center [343, 186] width 626 height 373
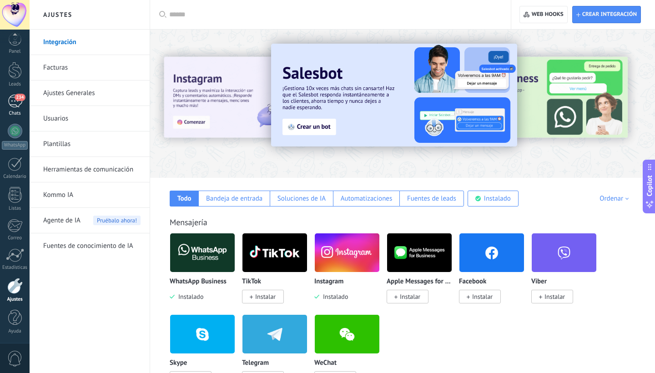
click at [20, 100] on span "234" at bounding box center [20, 97] width 10 height 7
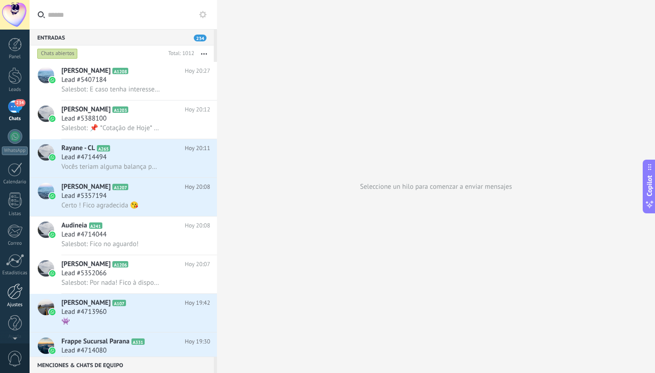
click at [14, 294] on div at bounding box center [14, 292] width 15 height 16
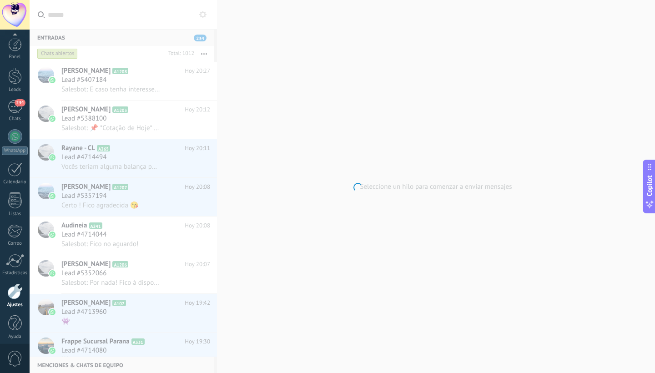
scroll to position [5, 0]
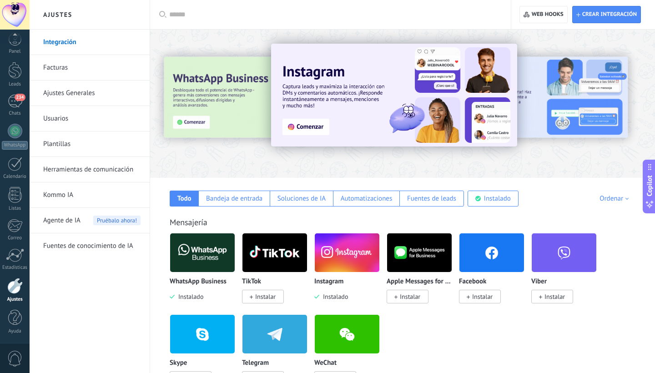
click at [57, 68] on link "Facturas" at bounding box center [91, 67] width 97 height 25
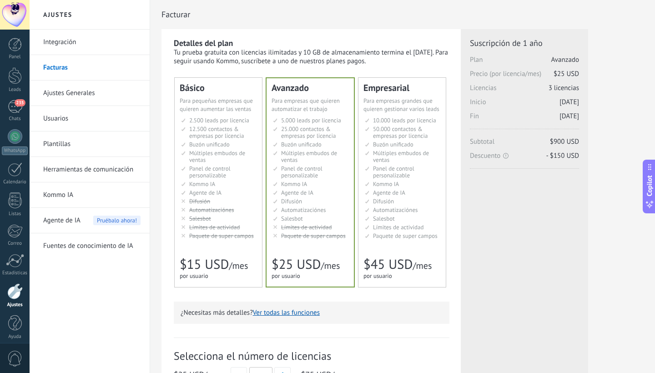
click at [61, 44] on link "Integración" at bounding box center [91, 42] width 97 height 25
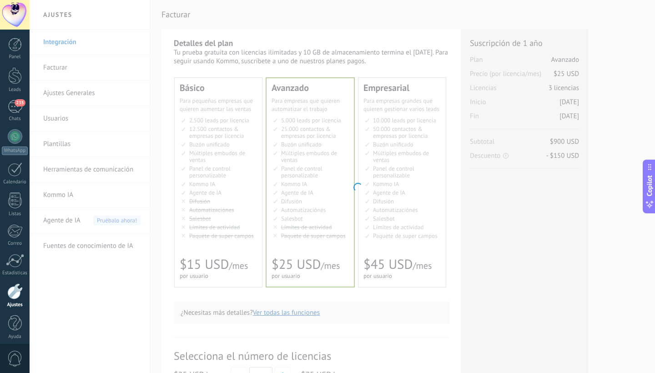
scroll to position [5, 0]
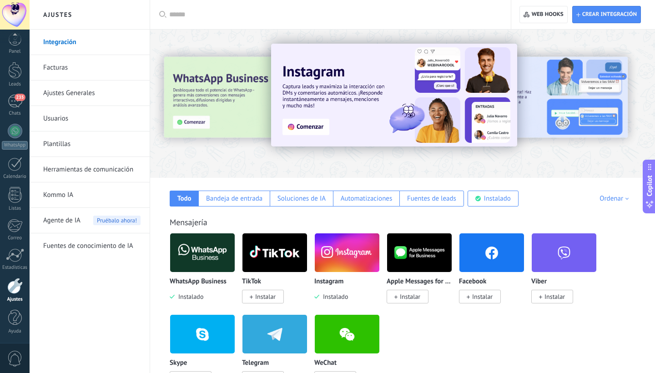
click at [65, 90] on link "Ajustes Generales" at bounding box center [91, 93] width 97 height 25
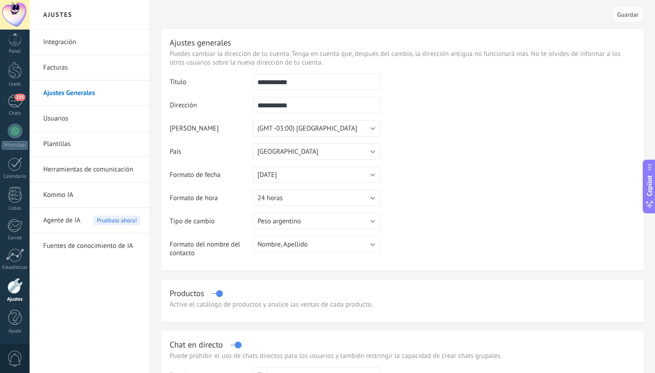
drag, startPoint x: 317, startPoint y: 81, endPoint x: 241, endPoint y: 76, distance: 76.2
type input "**********"
click at [465, 89] on td at bounding box center [507, 120] width 255 height 93
click at [626, 14] on span "Guardar" at bounding box center [628, 14] width 21 height 6
click at [365, 218] on button "Peso argentino" at bounding box center [316, 221] width 127 height 16
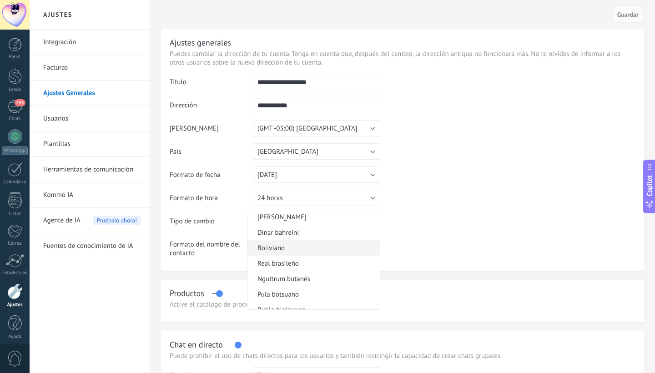
scroll to position [206, 0]
click at [302, 263] on span "Real brasileño" at bounding box center [313, 262] width 130 height 9
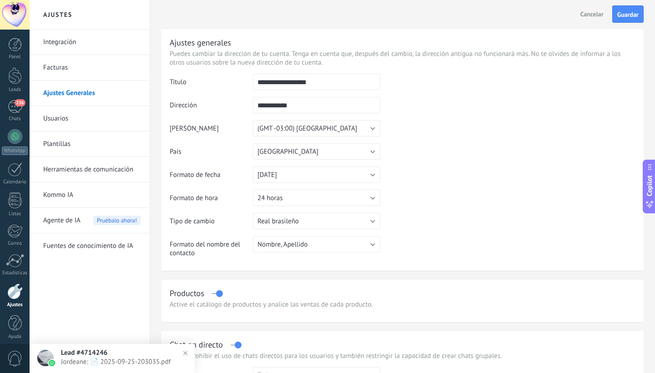
click at [310, 150] on button "[GEOGRAPHIC_DATA]" at bounding box center [316, 151] width 127 height 16
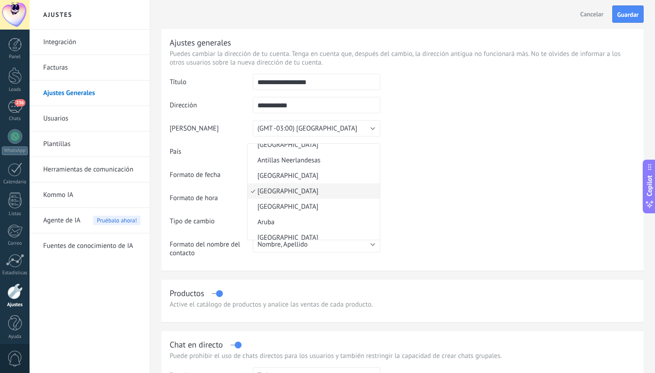
click at [472, 155] on td at bounding box center [507, 120] width 255 height 93
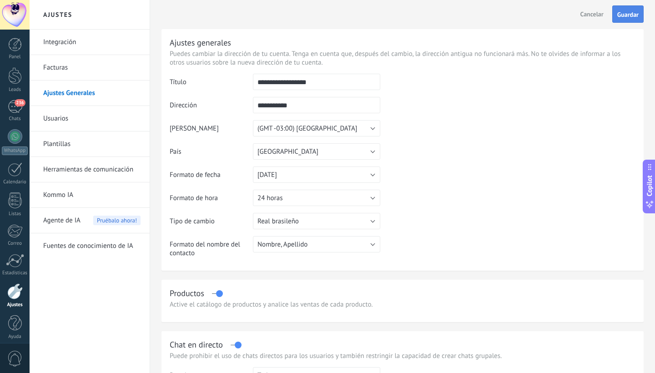
click at [627, 15] on span "Guardar" at bounding box center [628, 14] width 21 height 6
click at [238, 305] on div "Active el catálogo de productos y analice las ventas de cada producto." at bounding box center [403, 304] width 466 height 9
click at [630, 13] on span "Guardar" at bounding box center [628, 14] width 21 height 6
click at [51, 19] on h2 "Ajustes" at bounding box center [89, 15] width 97 height 30
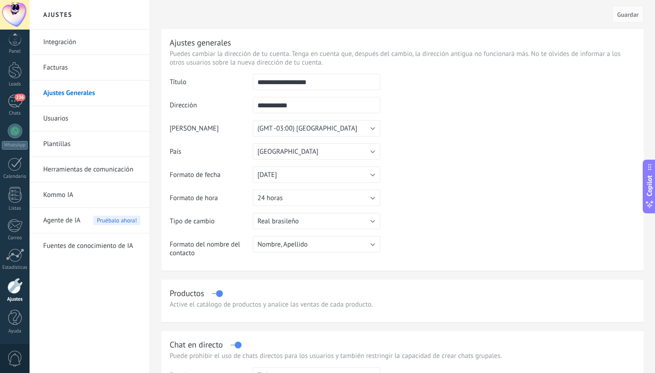
click at [11, 15] on div at bounding box center [15, 15] width 30 height 30
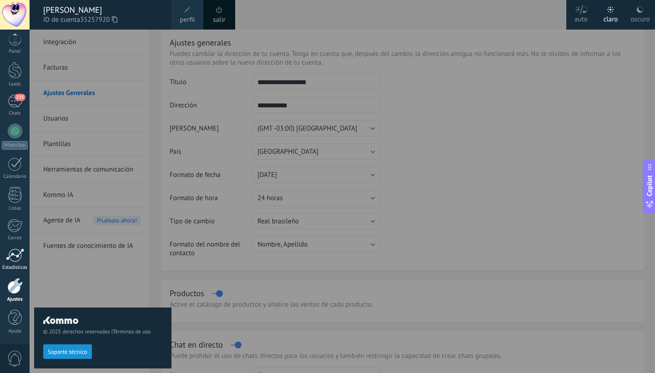
click at [19, 256] on div at bounding box center [15, 255] width 18 height 14
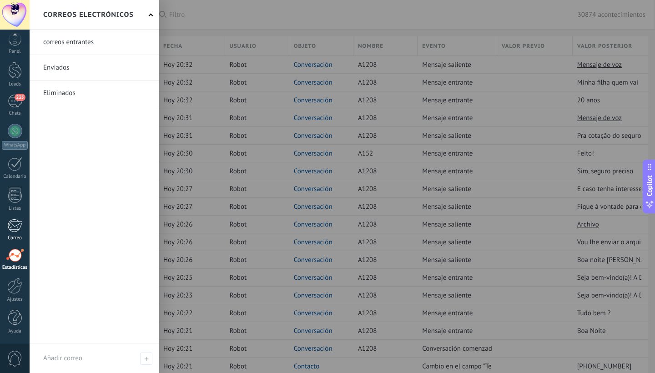
click at [14, 228] on div at bounding box center [14, 226] width 15 height 14
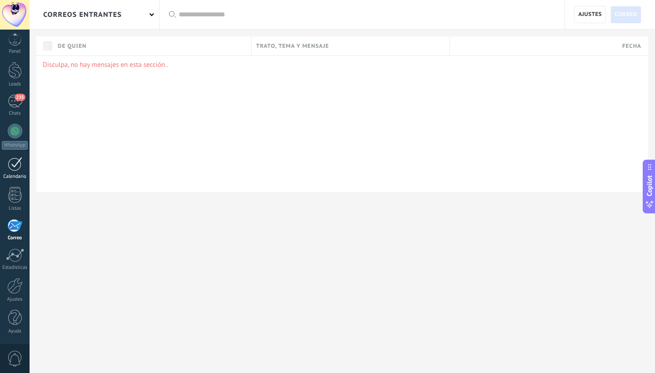
click at [11, 171] on link "Calendario" at bounding box center [15, 168] width 30 height 23
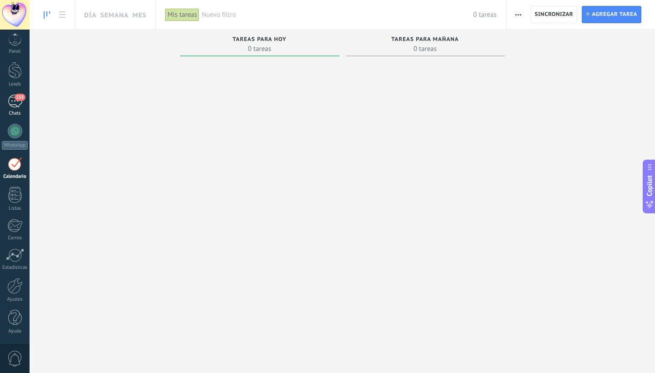
click at [16, 105] on div "235" at bounding box center [15, 101] width 15 height 13
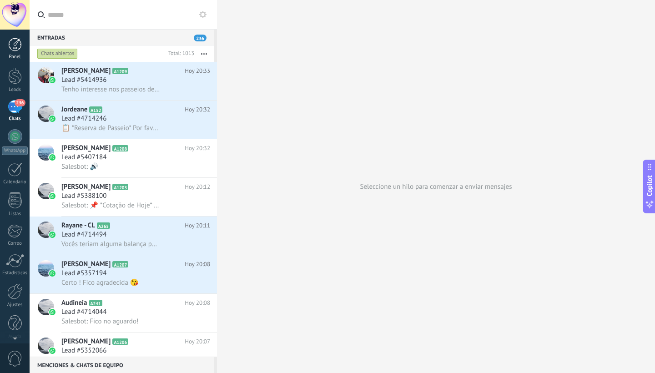
click at [15, 40] on div at bounding box center [15, 45] width 14 height 14
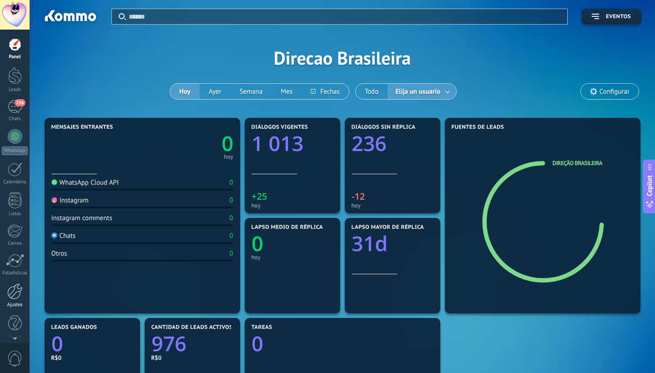
click at [16, 292] on div at bounding box center [14, 292] width 15 height 16
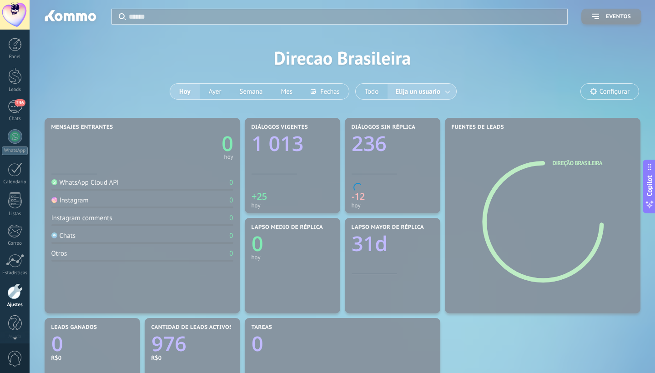
scroll to position [5, 0]
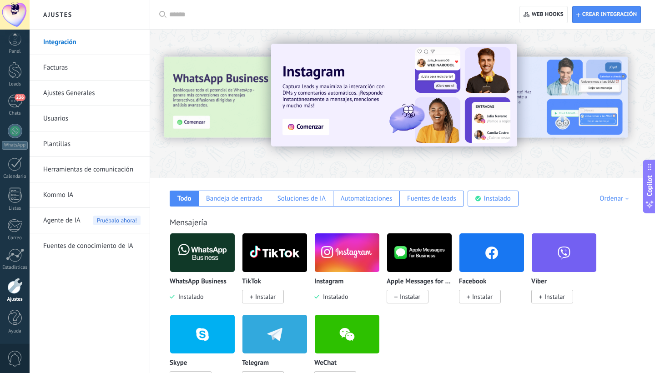
click at [66, 112] on link "Usuarios" at bounding box center [91, 118] width 97 height 25
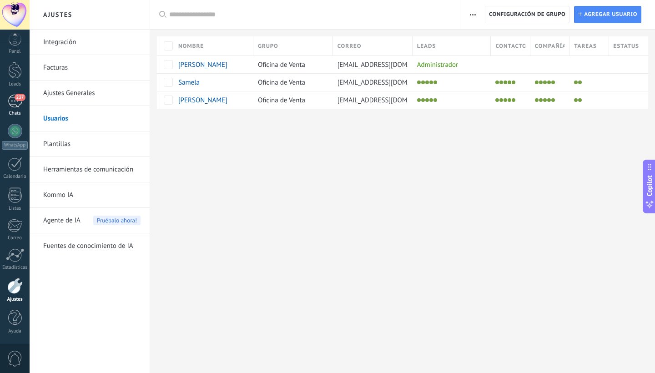
click at [8, 102] on div "237" at bounding box center [15, 101] width 15 height 13
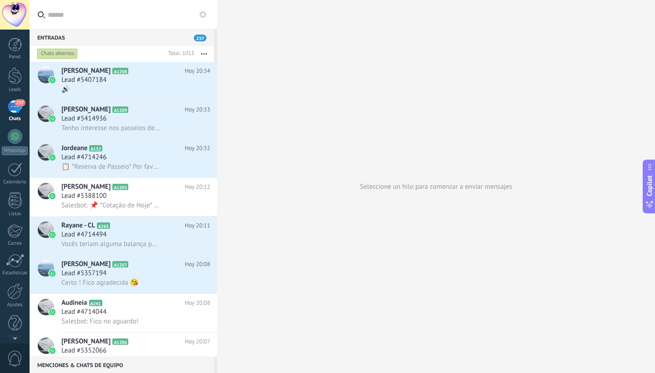
click at [205, 13] on use at bounding box center [202, 14] width 7 height 7
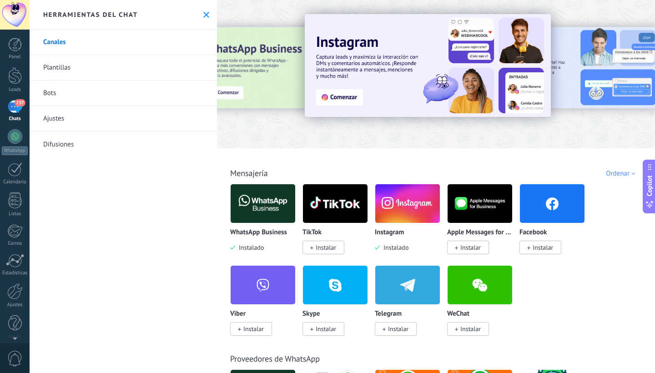
click at [205, 14] on icon at bounding box center [206, 15] width 6 height 6
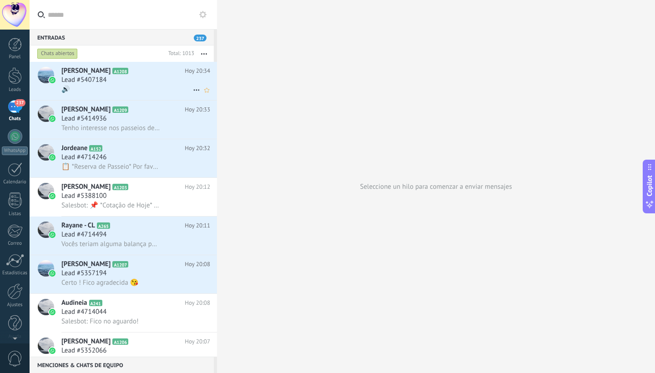
click at [197, 77] on div "Lead #5407184" at bounding box center [135, 80] width 149 height 9
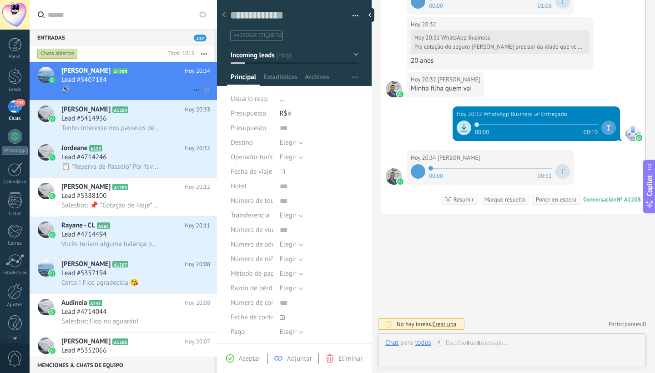
scroll to position [14, 0]
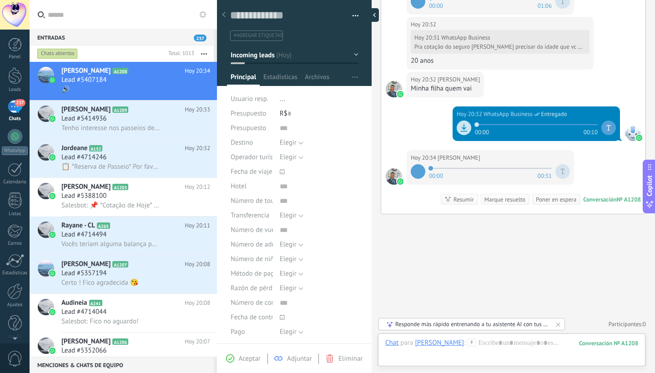
click at [377, 13] on div at bounding box center [372, 15] width 14 height 14
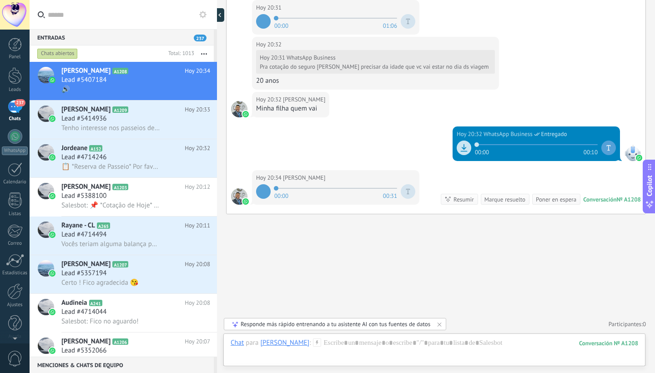
scroll to position [371, 0]
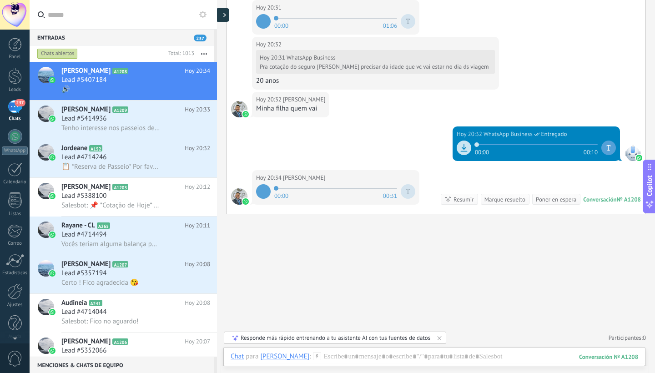
click at [223, 14] on div at bounding box center [223, 15] width 14 height 14
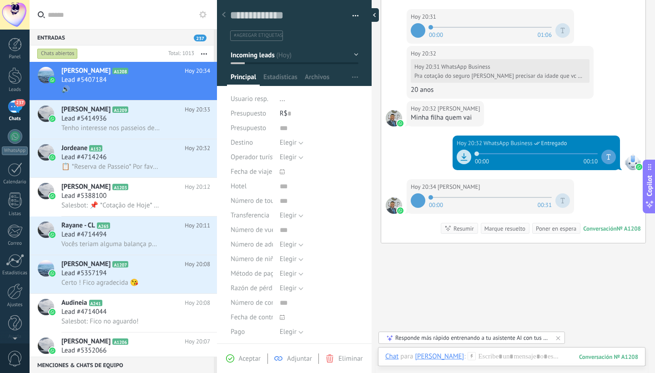
scroll to position [14, 0]
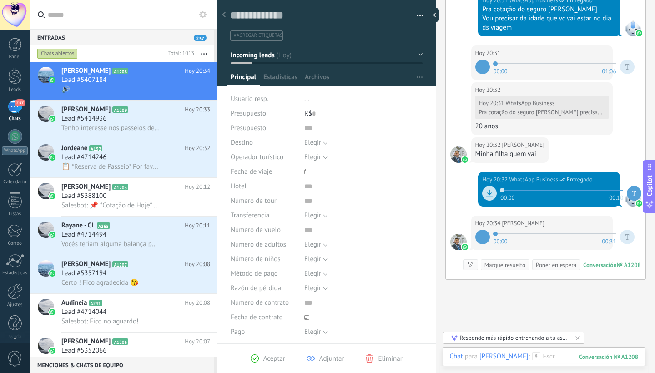
drag, startPoint x: 371, startPoint y: 143, endPoint x: 446, endPoint y: 137, distance: 74.4
click at [449, 142] on div "Guardar y crear Imprimir Administrar etiquetas" at bounding box center [436, 186] width 438 height 373
type textarea "**********"
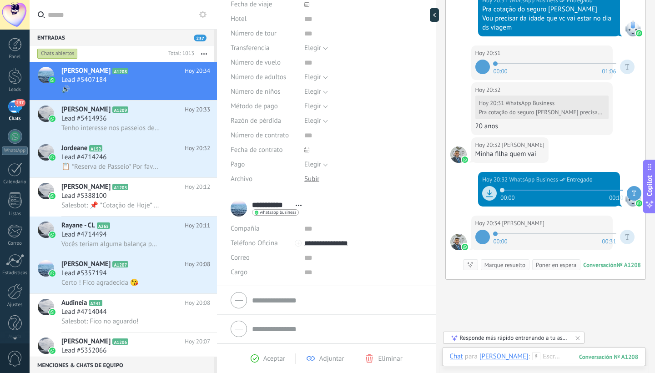
scroll to position [171, 0]
click at [342, 230] on input "text" at bounding box center [363, 229] width 118 height 15
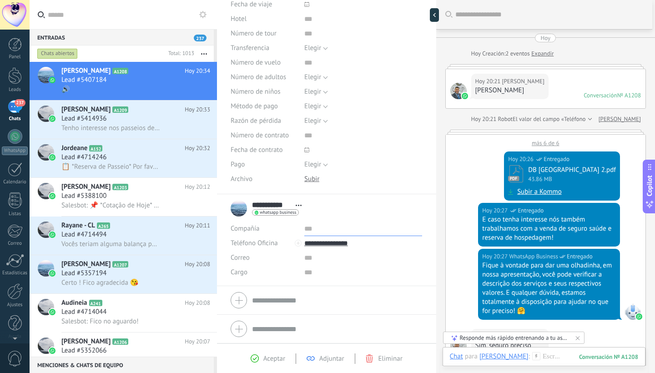
scroll to position [0, 0]
click at [334, 229] on input "*********" at bounding box center [363, 229] width 118 height 15
type input "*********"
click at [247, 357] on span "Guardar" at bounding box center [246, 359] width 21 height 6
type textarea "***"
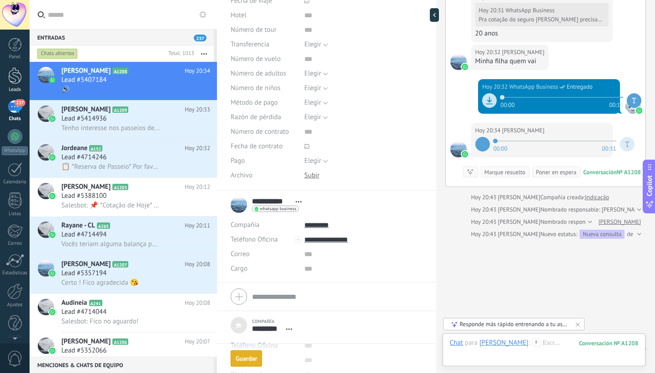
scroll to position [488, 0]
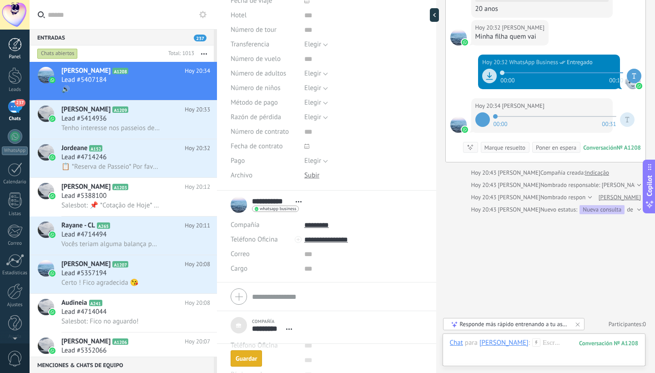
click at [10, 49] on div at bounding box center [15, 45] width 14 height 14
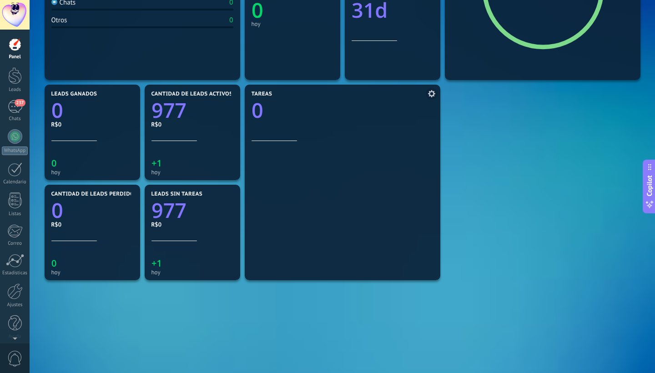
scroll to position [234, 0]
click at [433, 96] on icon at bounding box center [431, 93] width 7 height 7
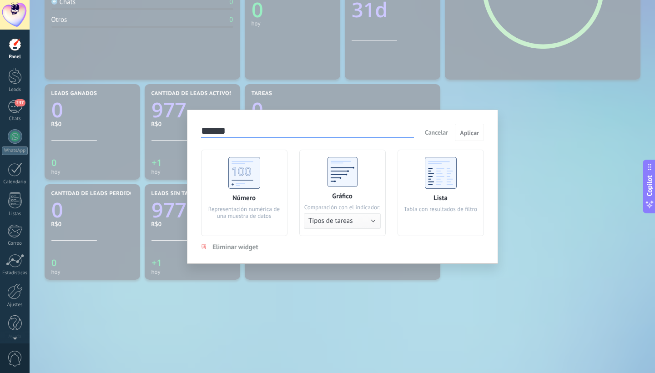
click at [449, 178] on use at bounding box center [441, 173] width 32 height 32
click at [371, 219] on button "Tipos de tareas" at bounding box center [342, 220] width 77 height 15
click at [423, 286] on div "****** Cancelar Aplicar Número Representación numérica de una muestra de datos …" at bounding box center [343, 186] width 626 height 373
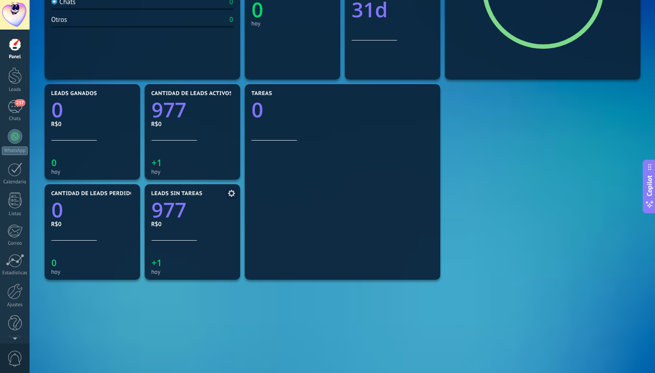
click at [232, 192] on icon at bounding box center [231, 193] width 7 height 7
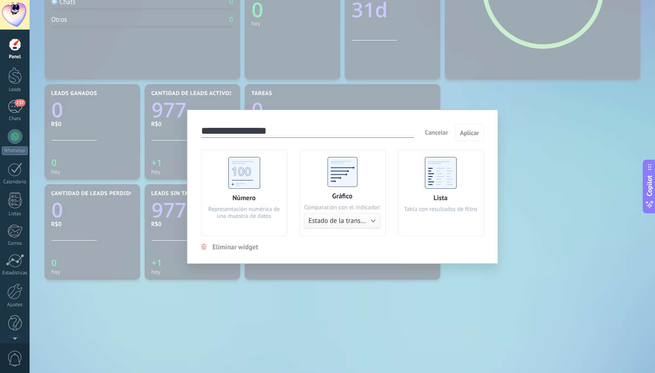
click at [303, 373] on div "**********" at bounding box center [343, 186] width 626 height 373
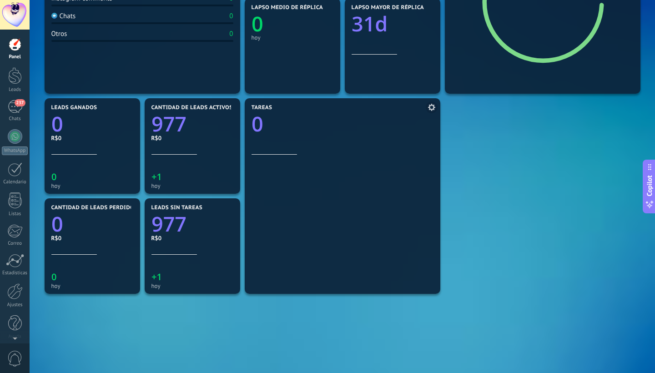
scroll to position [222, 0]
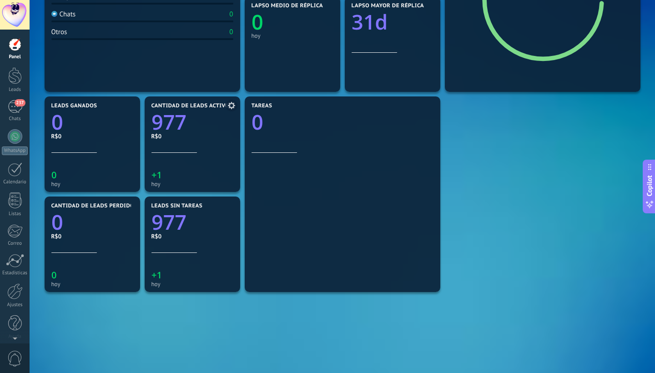
click at [233, 105] on use at bounding box center [231, 105] width 7 height 7
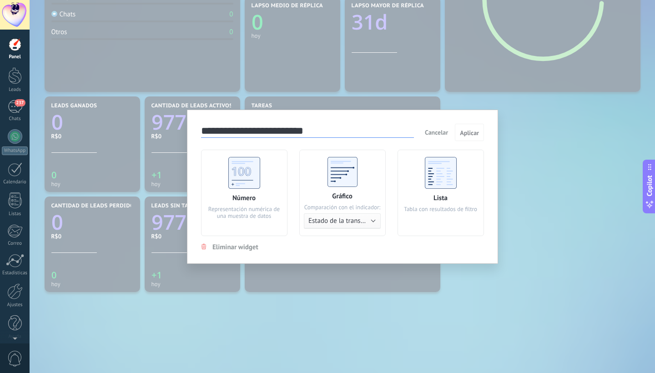
click at [442, 197] on div "Lista" at bounding box center [441, 198] width 14 height 9
click at [475, 133] on span "Aplicar" at bounding box center [469, 133] width 19 height 6
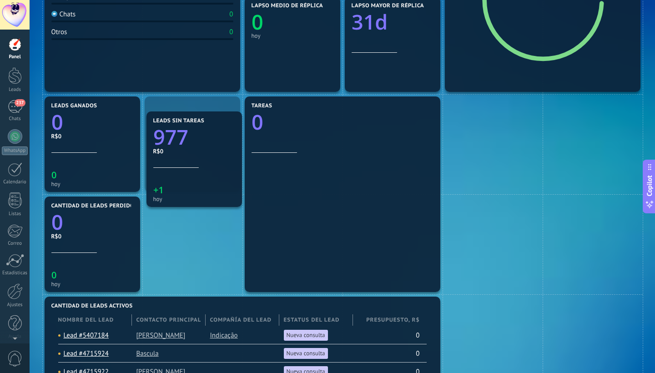
drag, startPoint x: 177, startPoint y: 258, endPoint x: 178, endPoint y: 174, distance: 84.6
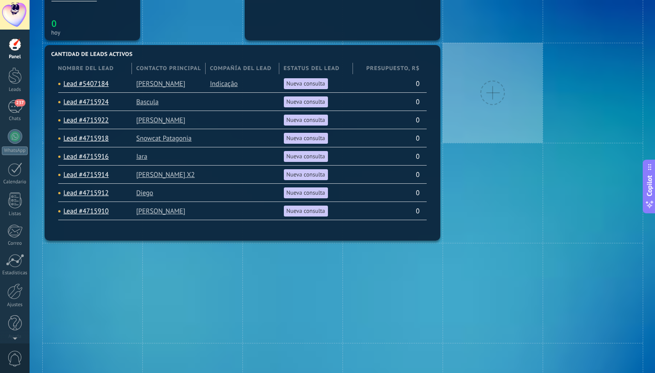
scroll to position [474, 0]
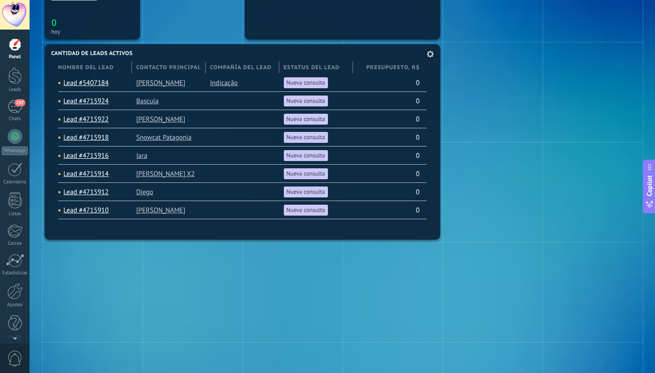
click at [428, 54] on use at bounding box center [430, 54] width 7 height 7
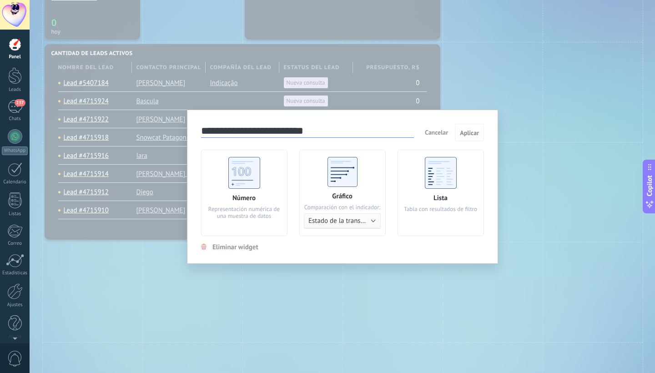
scroll to position [471, 0]
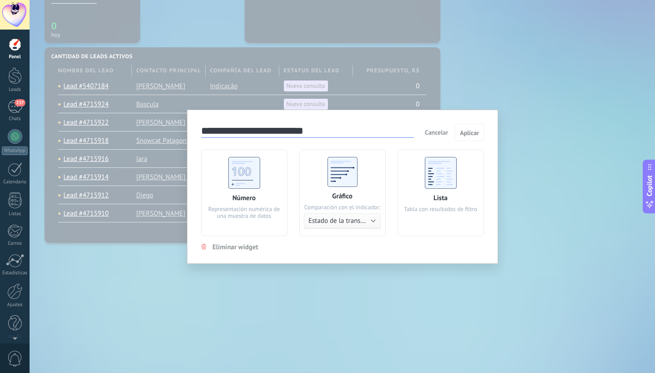
click at [251, 181] on use at bounding box center [244, 173] width 32 height 32
click at [471, 131] on span "Aplicar" at bounding box center [469, 133] width 19 height 6
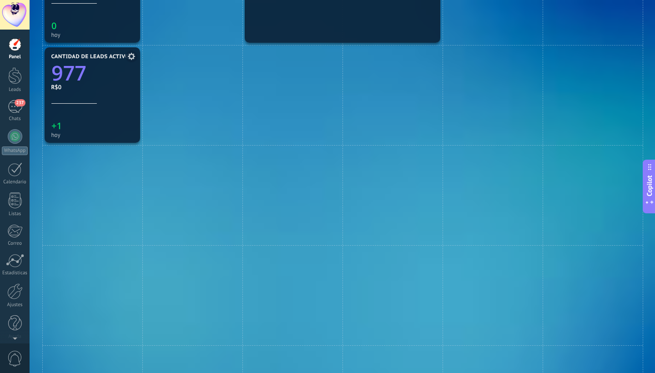
click at [131, 56] on icon at bounding box center [131, 56] width 7 height 7
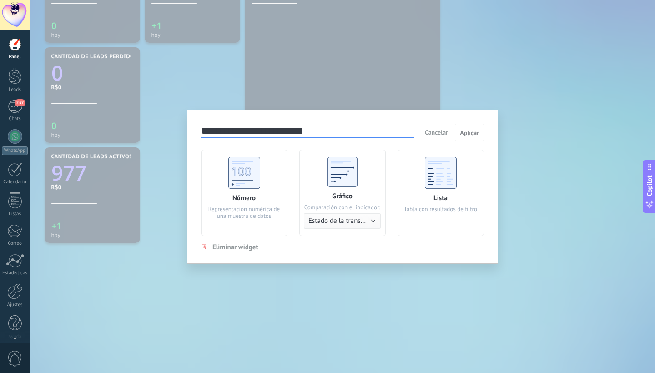
scroll to position [371, 0]
click at [335, 170] on use at bounding box center [342, 172] width 30 height 30
click at [376, 220] on button "Estado de la transacción" at bounding box center [342, 220] width 77 height 15
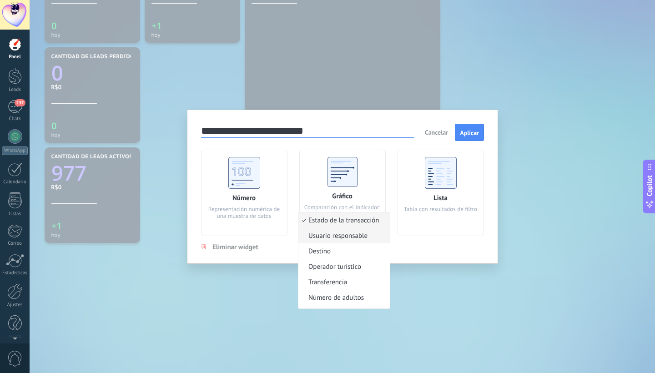
click at [358, 236] on span "Usuario responsable" at bounding box center [343, 236] width 89 height 9
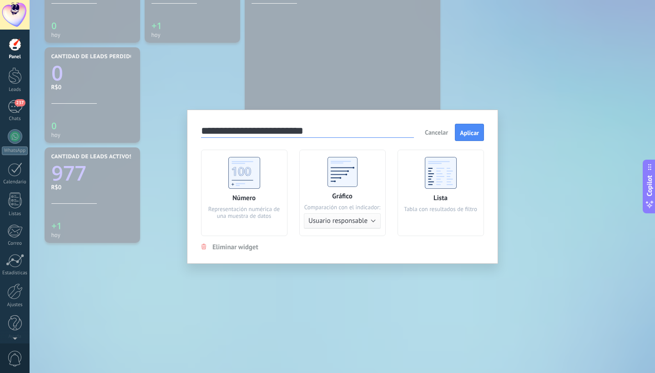
click at [366, 219] on span "Usuario responsable" at bounding box center [338, 221] width 59 height 9
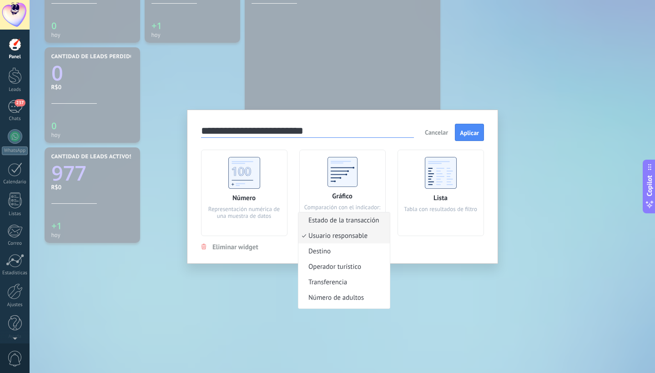
click at [353, 220] on span "Estado de la transacción" at bounding box center [343, 220] width 89 height 9
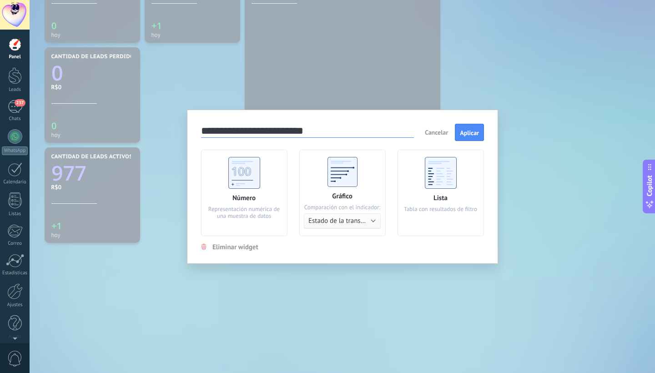
click at [452, 172] on use at bounding box center [441, 173] width 32 height 32
click at [472, 133] on span "Aplicar" at bounding box center [469, 133] width 19 height 6
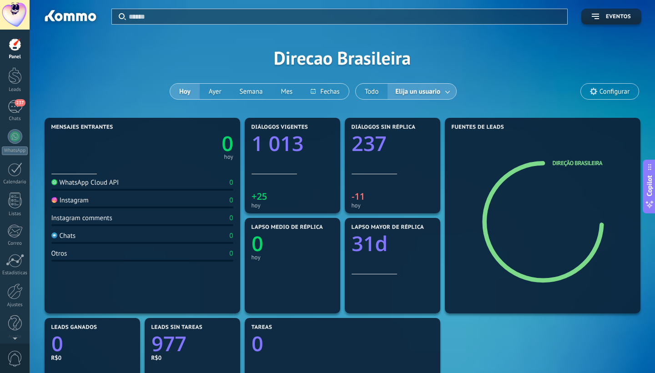
scroll to position [0, 0]
click at [436, 89] on span "Elija un usuario" at bounding box center [418, 92] width 49 height 12
click at [447, 89] on link at bounding box center [448, 91] width 16 height 15
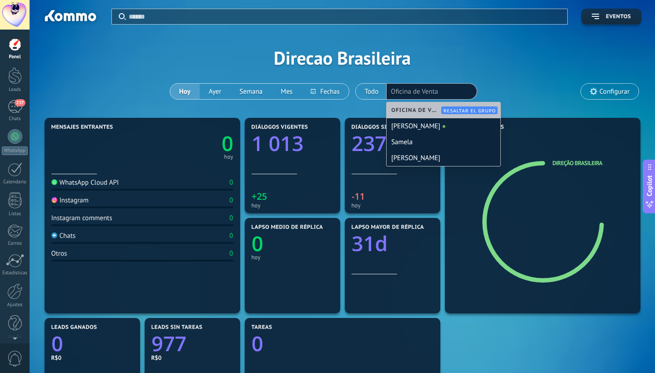
click at [516, 54] on div "Aplicar Eventos Direcao Brasileira Hoy Ayer Semana Mes Todo Elija un usuario Of…" at bounding box center [342, 58] width 598 height 116
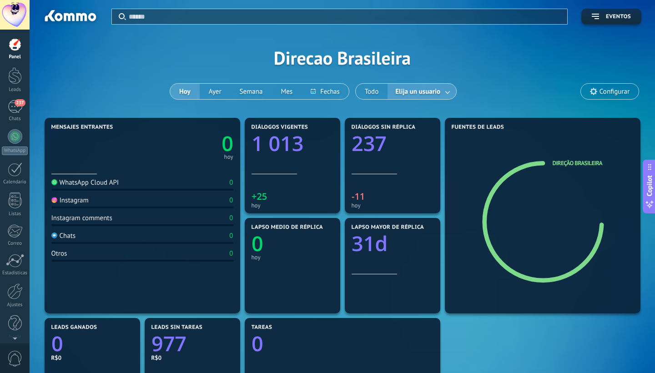
click at [444, 89] on link at bounding box center [448, 91] width 16 height 15
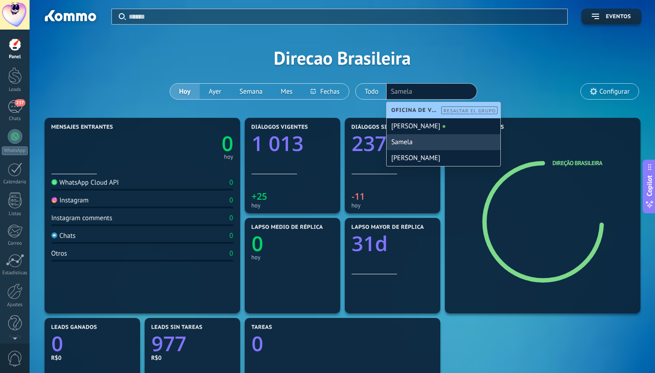
click at [408, 145] on div "Samela" at bounding box center [444, 142] width 114 height 16
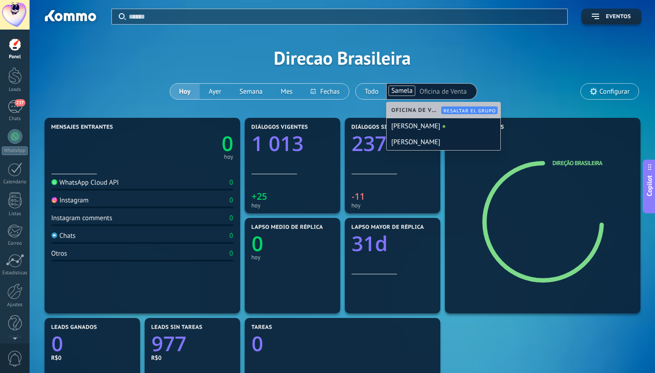
click at [502, 88] on div "Aplicar Eventos Direcao Brasileira Hoy Ayer Semana Mes Todo Elija un usuario Sa…" at bounding box center [342, 58] width 598 height 116
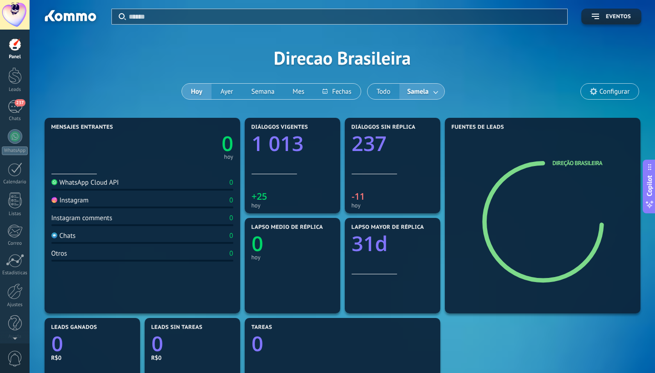
click at [433, 95] on link at bounding box center [436, 91] width 16 height 15
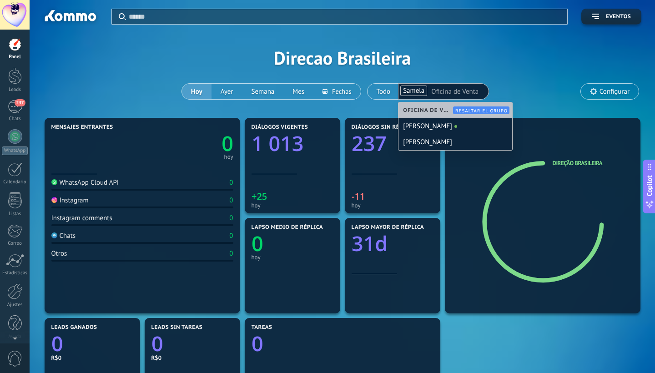
click at [436, 111] on span "Oficina de Venta" at bounding box center [429, 110] width 52 height 7
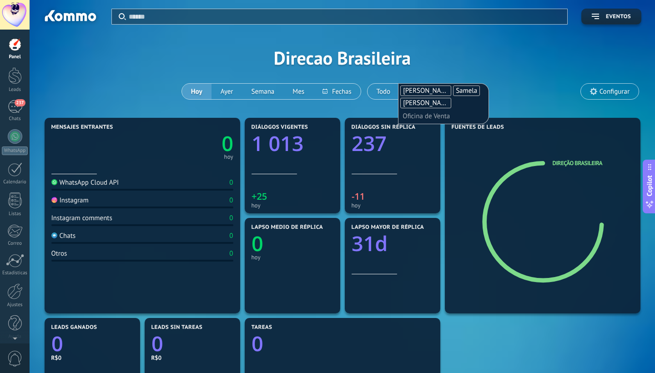
click at [505, 101] on div "Aplicar Eventos Direcao Brasileira Hoy Ayer Semana Mes Todo [PERSON_NAME] [PERS…" at bounding box center [342, 58] width 598 height 116
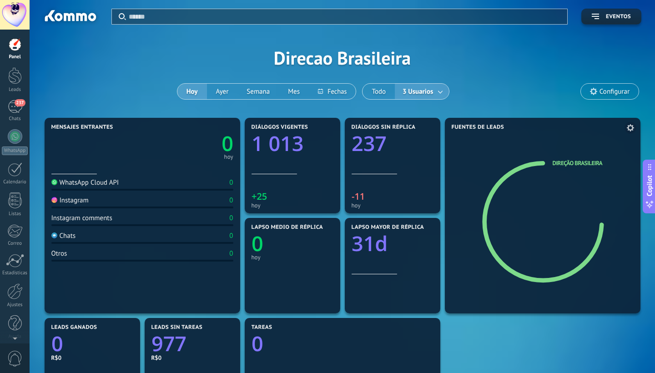
click at [633, 127] on use at bounding box center [630, 127] width 7 height 7
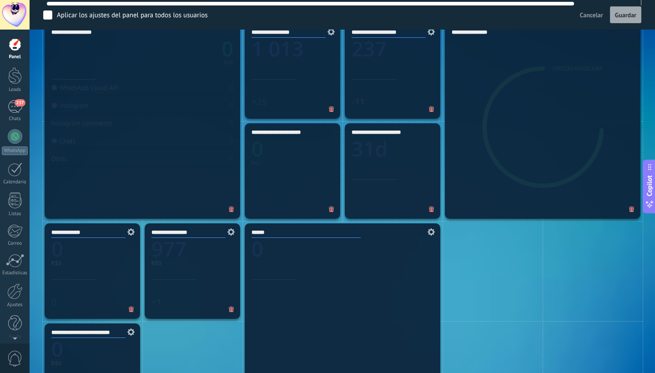
scroll to position [285, 0]
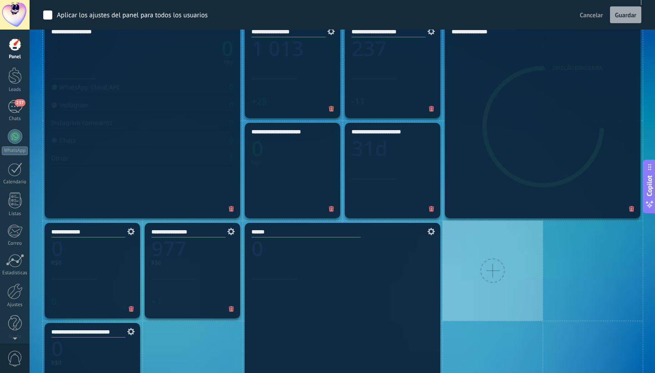
click at [496, 266] on div at bounding box center [493, 270] width 25 height 25
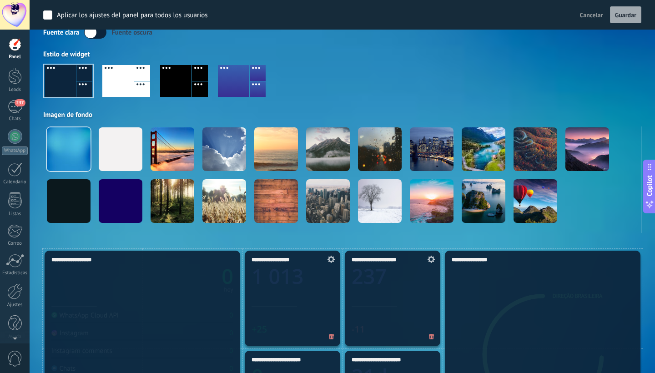
scroll to position [0, 0]
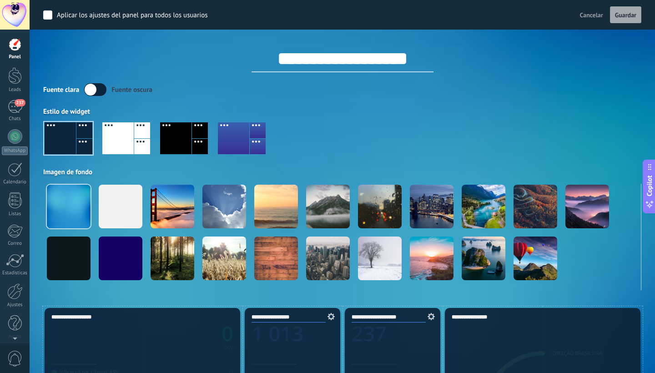
click at [617, 35] on div "**********" at bounding box center [342, 51] width 598 height 43
click at [12, 106] on div "237" at bounding box center [15, 106] width 15 height 13
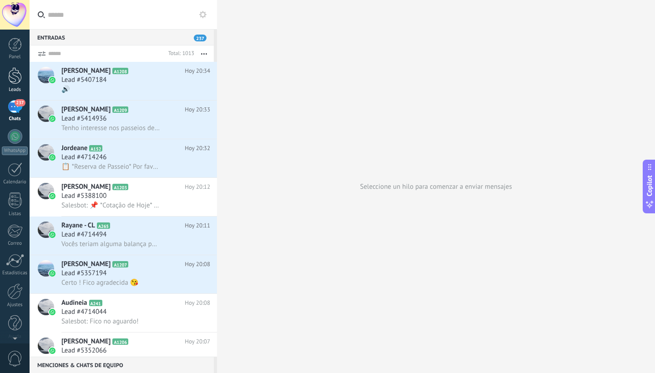
click at [12, 78] on div at bounding box center [15, 75] width 14 height 17
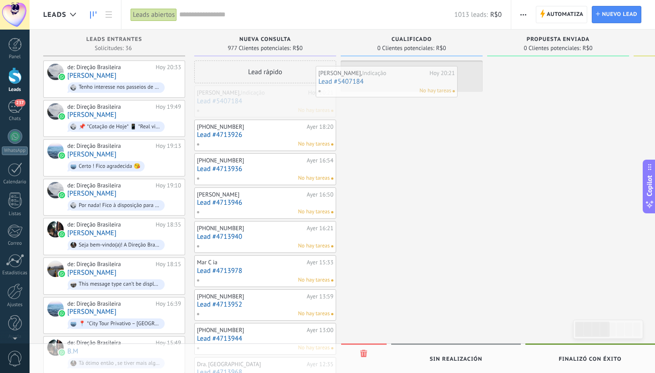
drag, startPoint x: 299, startPoint y: 103, endPoint x: 420, endPoint y: 82, distance: 123.3
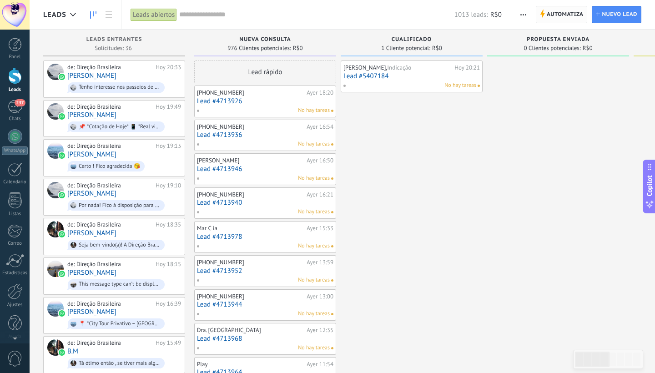
click at [564, 15] on span "Automatiza" at bounding box center [565, 14] width 37 height 16
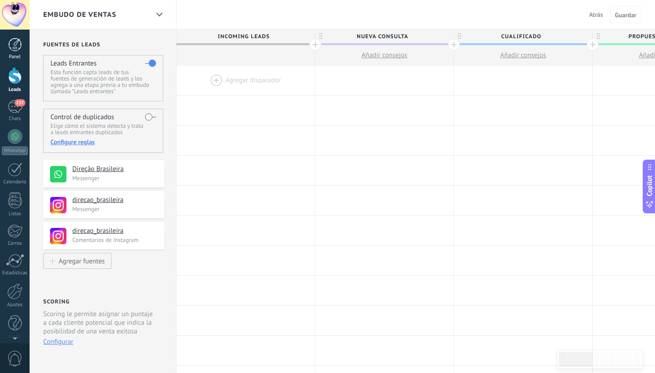
click at [14, 47] on div at bounding box center [15, 45] width 14 height 14
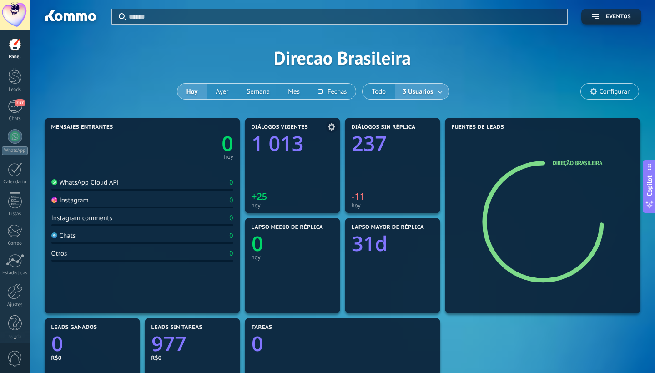
click at [333, 128] on use at bounding box center [331, 126] width 7 height 7
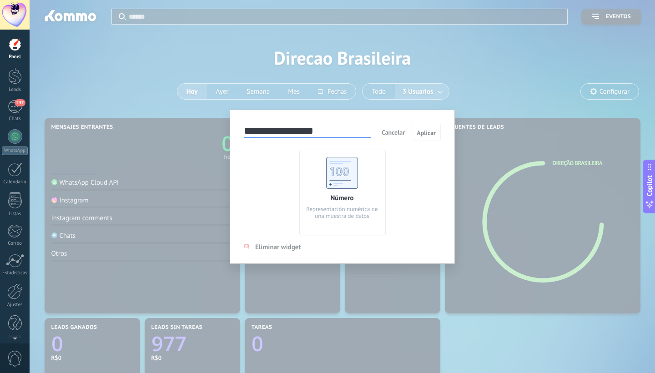
click at [350, 186] on use at bounding box center [342, 173] width 32 height 32
click at [425, 134] on span "Aplicar" at bounding box center [426, 133] width 19 height 6
click at [432, 134] on span "Aplicar" at bounding box center [426, 133] width 19 height 6
click at [526, 66] on div "**********" at bounding box center [343, 186] width 626 height 373
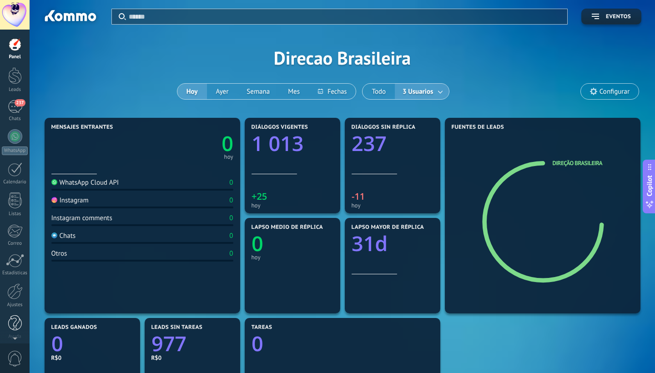
click at [14, 326] on div at bounding box center [15, 323] width 14 height 16
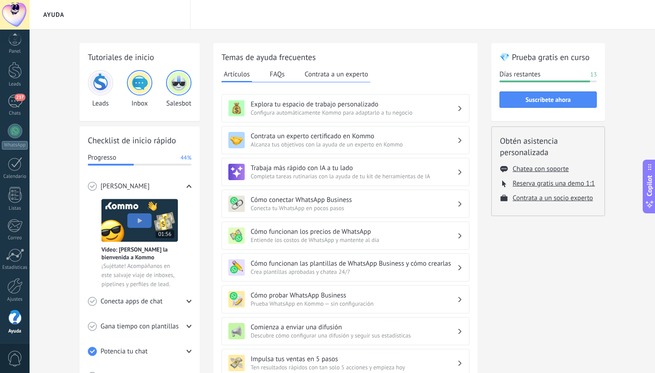
click at [96, 85] on img at bounding box center [101, 83] width 22 height 22
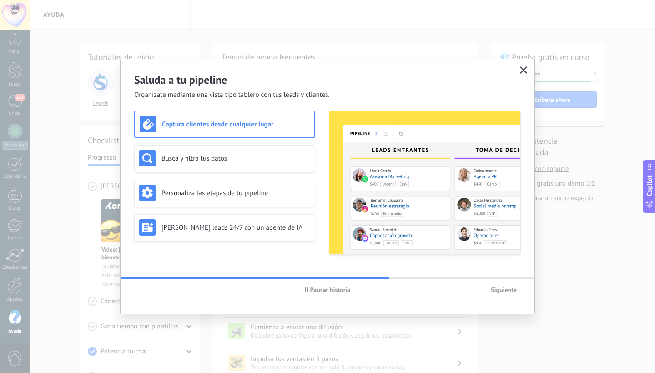
click at [526, 69] on use "button" at bounding box center [524, 69] width 7 height 7
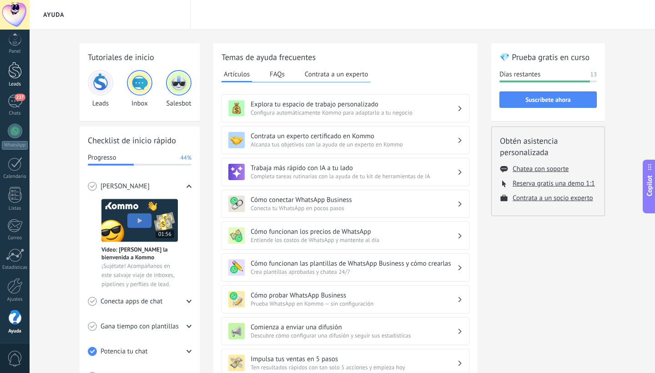
click at [13, 76] on div at bounding box center [15, 70] width 14 height 17
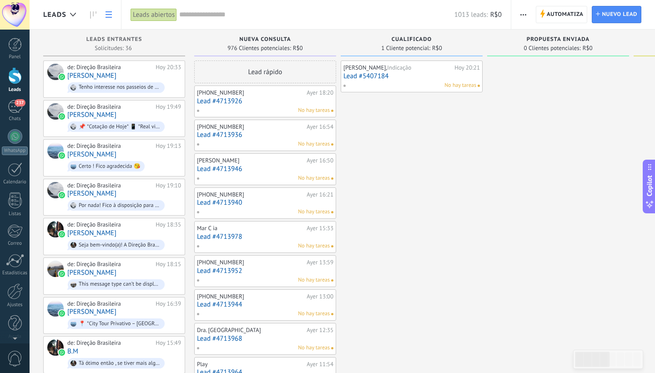
click at [105, 14] on link at bounding box center [108, 15] width 15 height 18
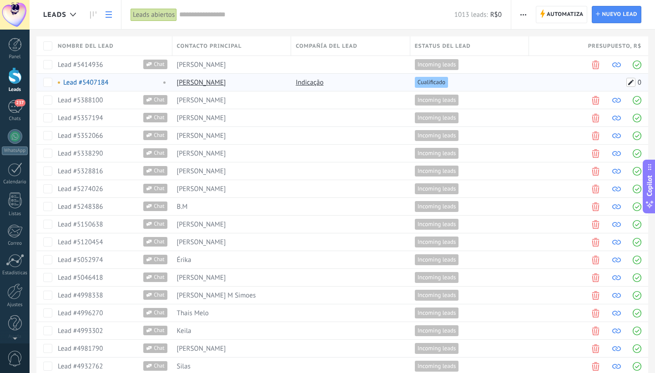
click at [632, 82] on span at bounding box center [631, 82] width 9 height 9
type input "***"
click at [562, 106] on span "Guardar" at bounding box center [555, 103] width 21 height 6
